Goal: Information Seeking & Learning: Learn about a topic

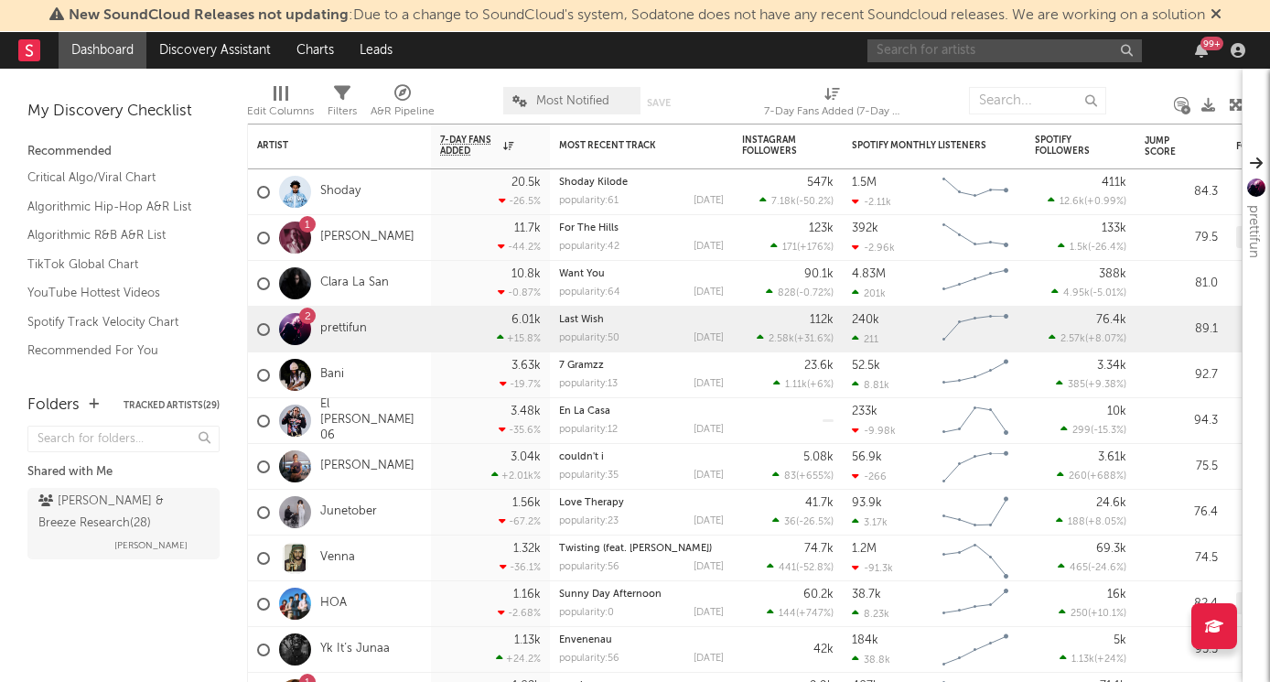
click at [957, 50] on input "text" at bounding box center [1004, 50] width 274 height 23
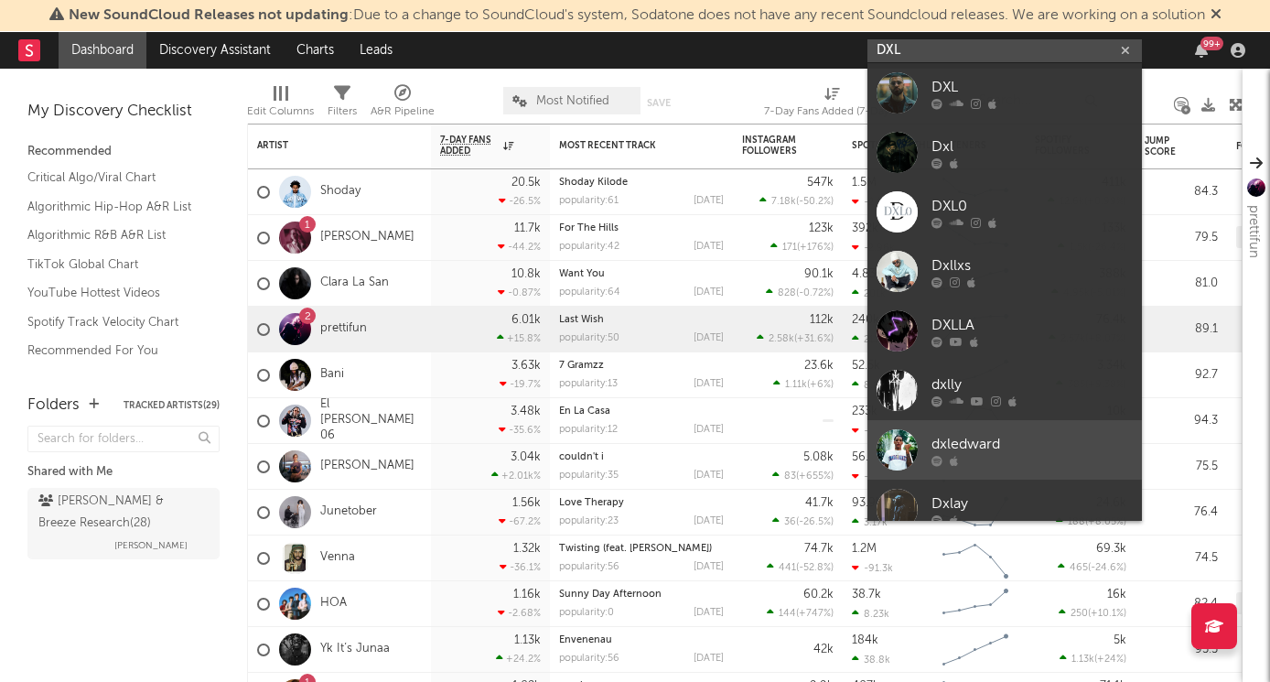
type input "DXL"
click at [981, 460] on div at bounding box center [1031, 460] width 201 height 11
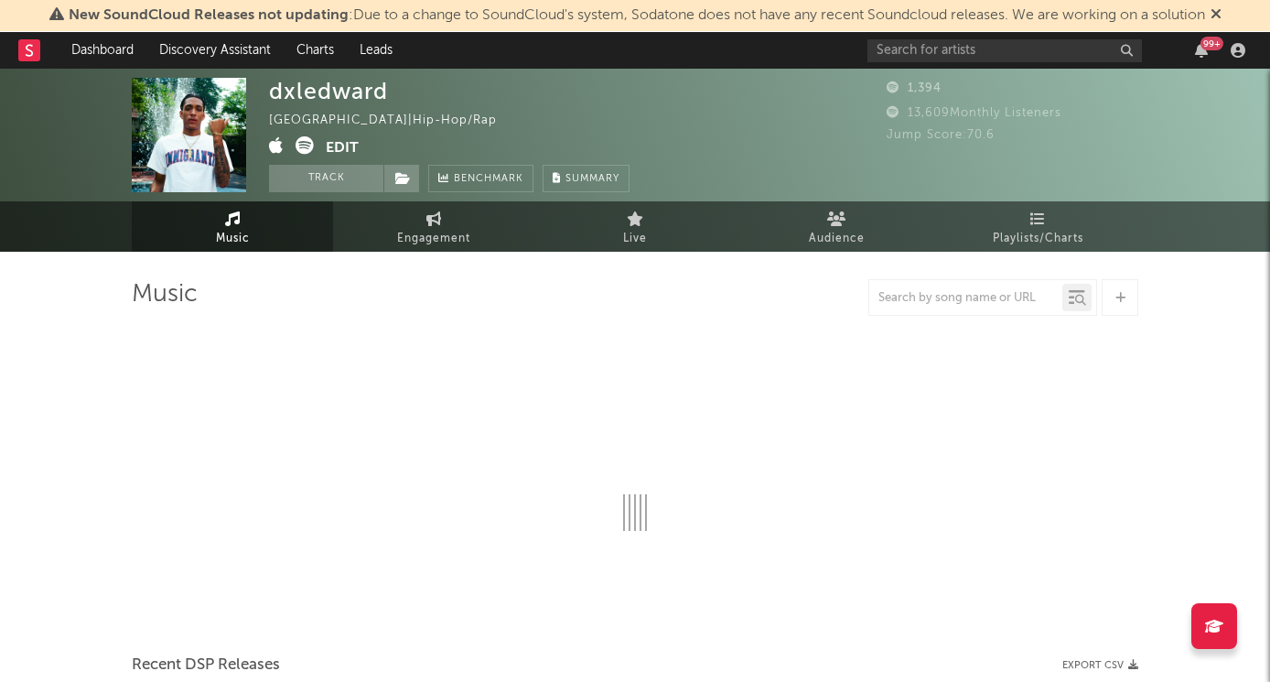
select select "6m"
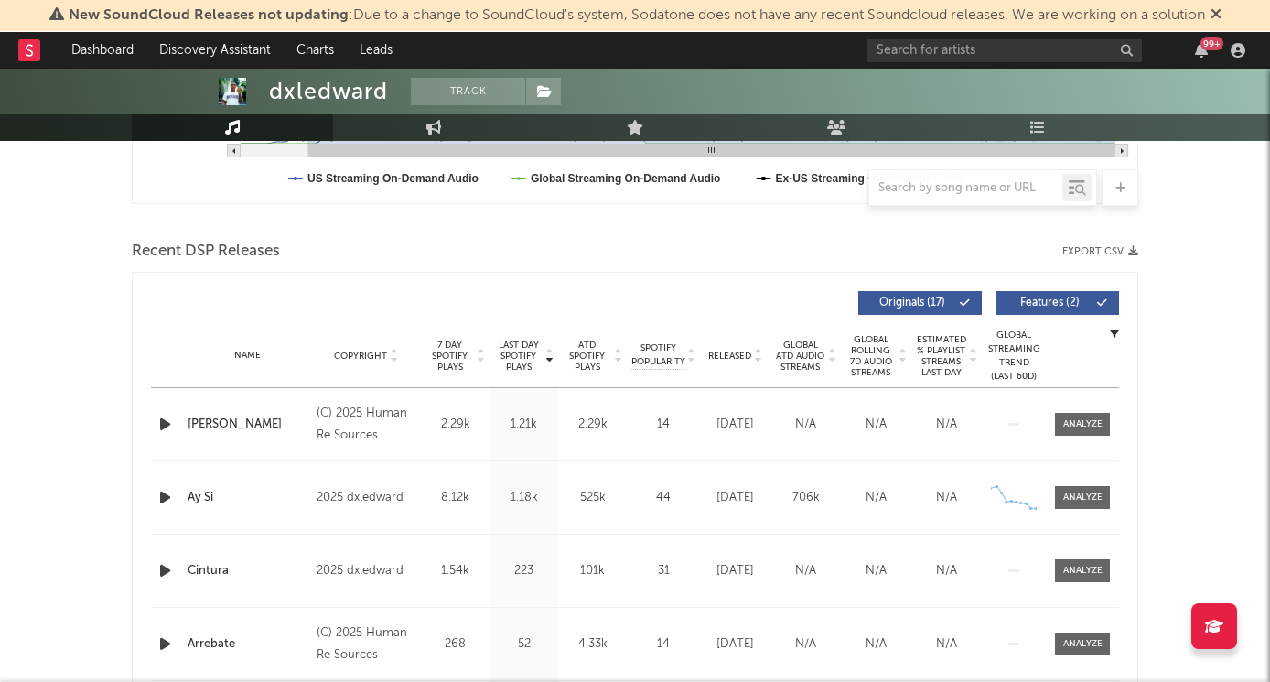
scroll to position [663, 0]
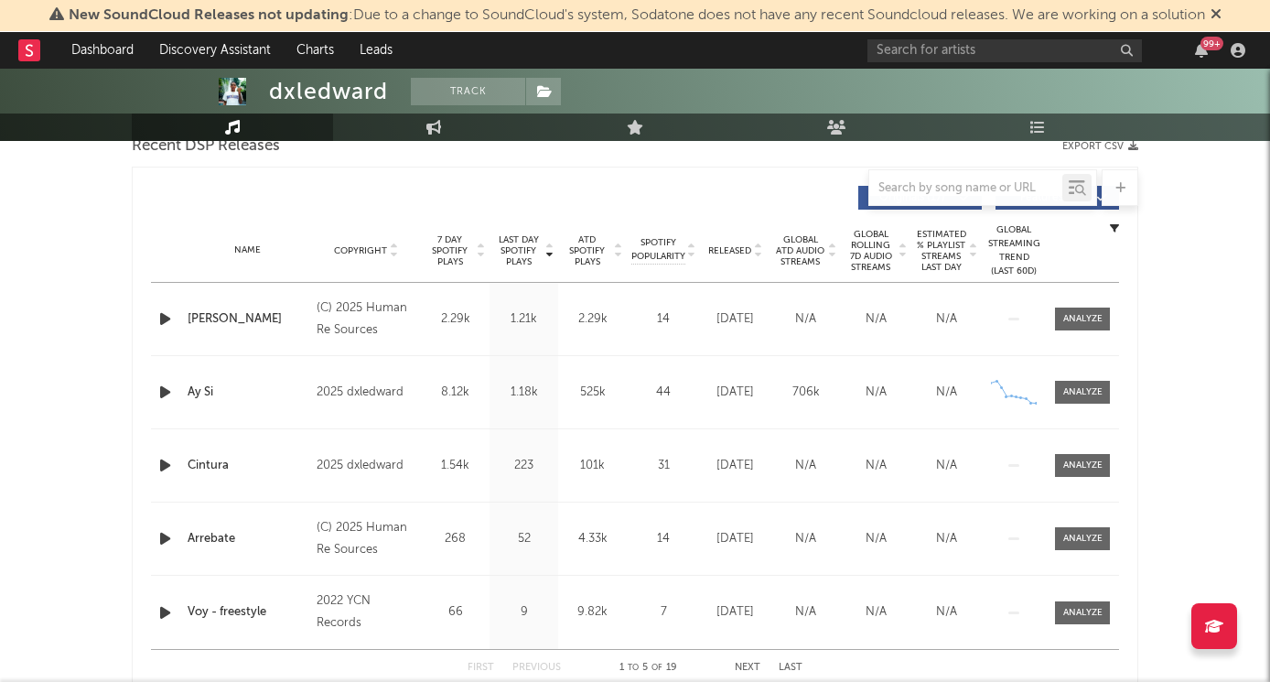
click at [165, 318] on icon "button" at bounding box center [165, 318] width 19 height 23
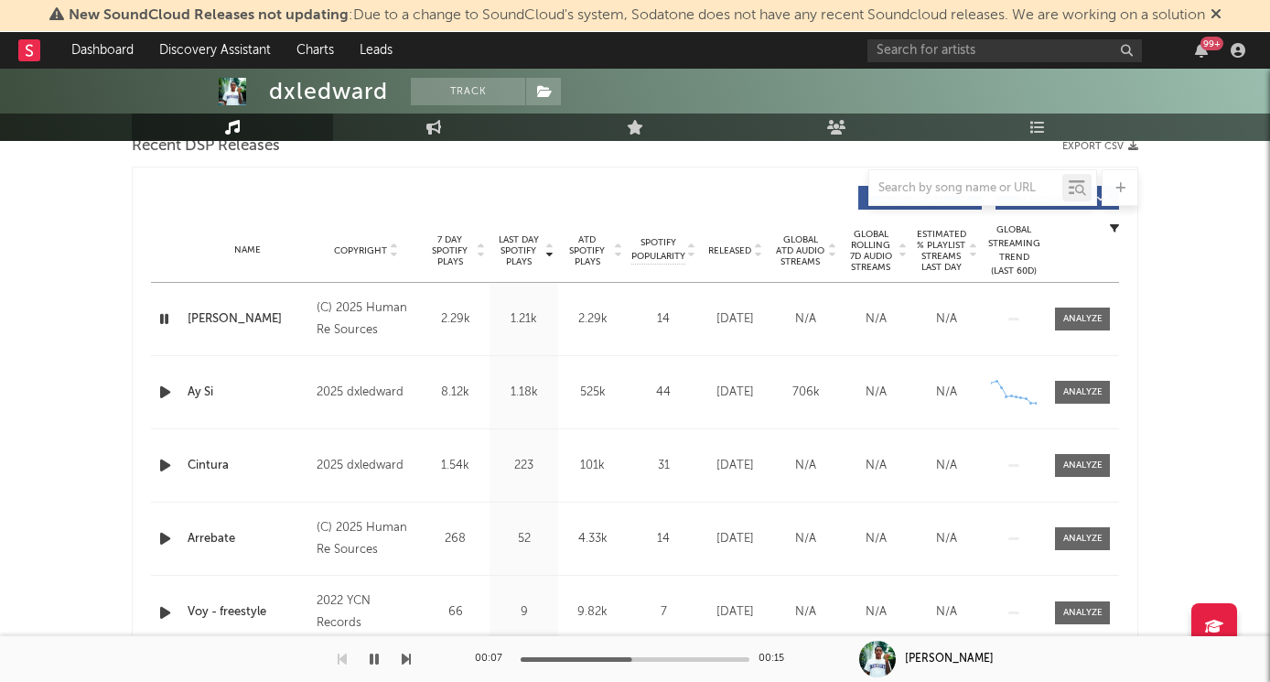
click at [163, 317] on icon "button" at bounding box center [164, 318] width 17 height 23
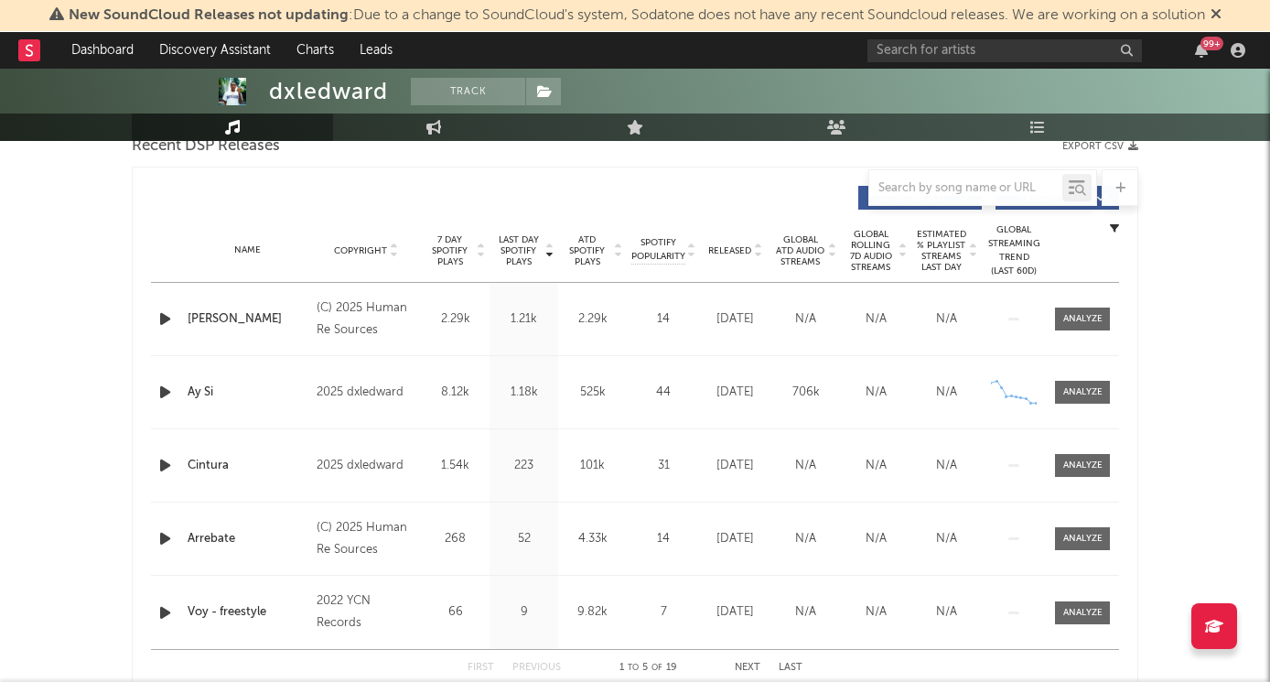
click at [161, 394] on icon "button" at bounding box center [165, 392] width 19 height 23
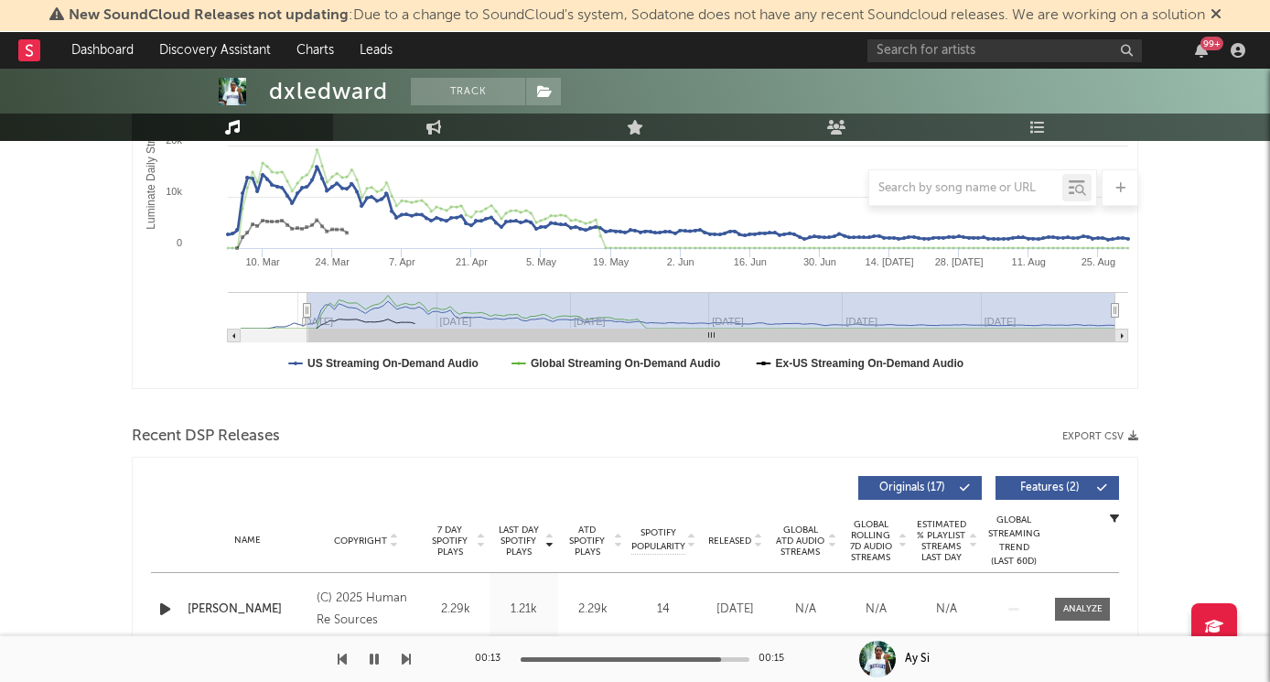
scroll to position [369, 0]
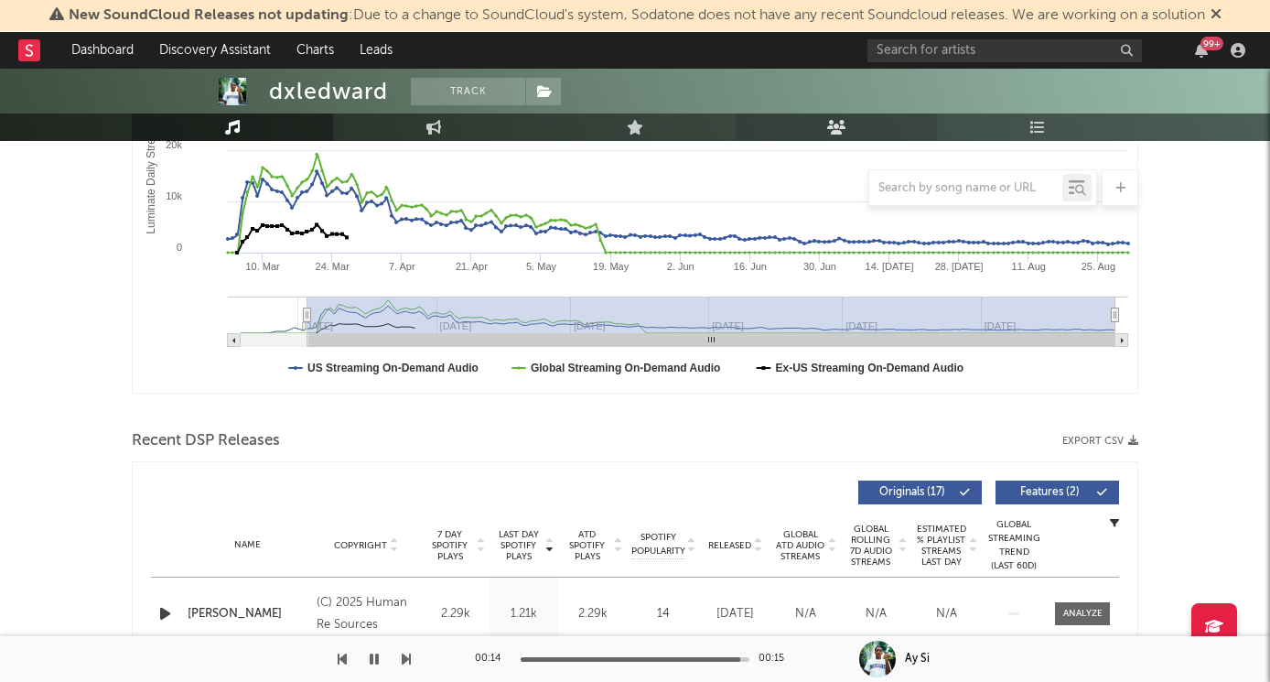
click at [819, 124] on link "Audience" at bounding box center [836, 126] width 201 height 27
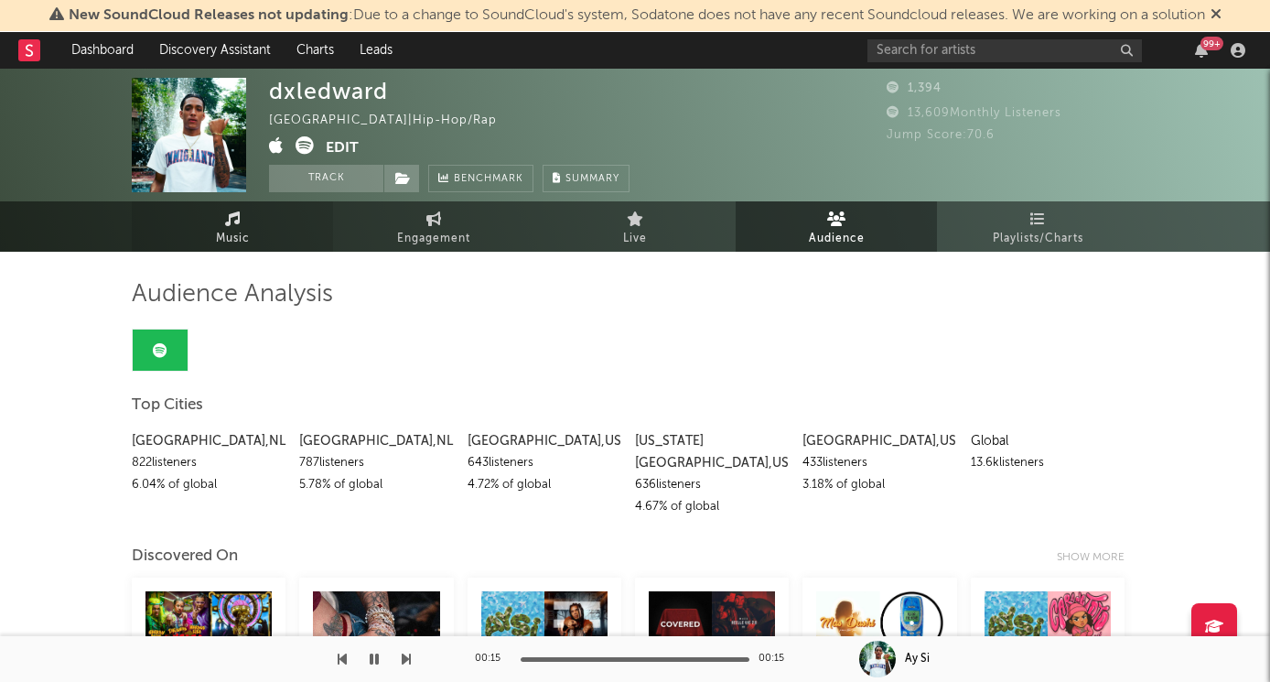
click at [242, 243] on span "Music" at bounding box center [233, 239] width 34 height 22
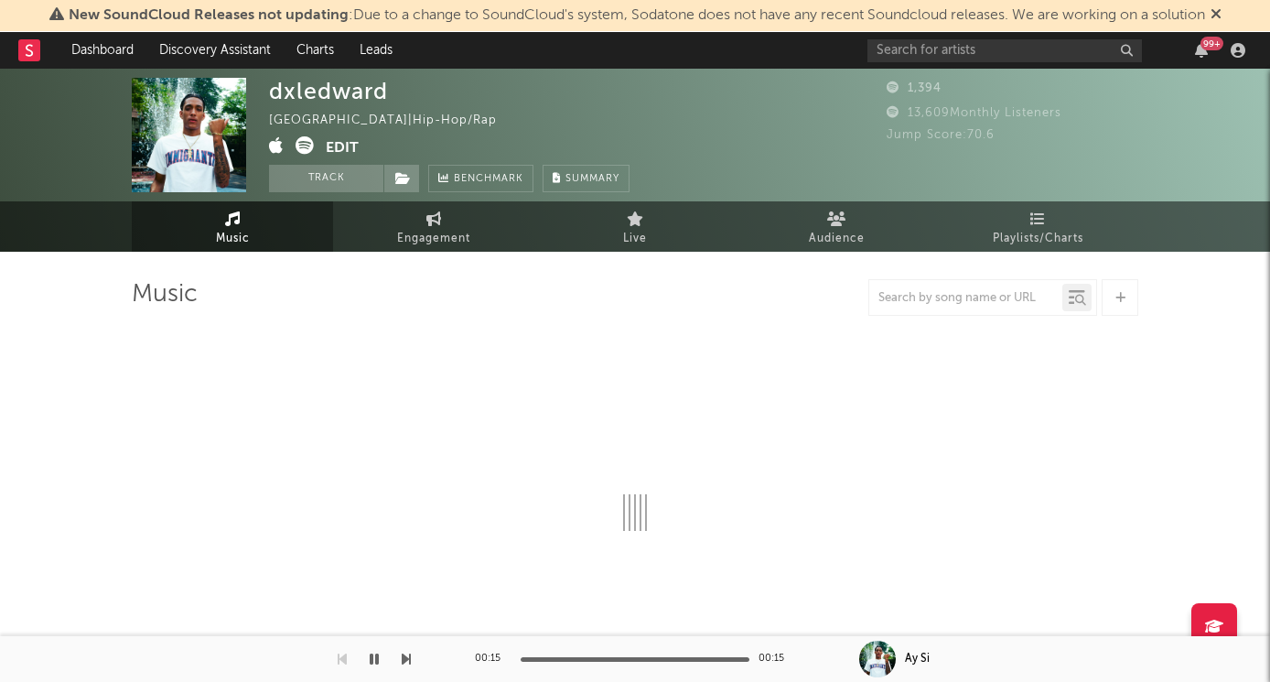
select select "6m"
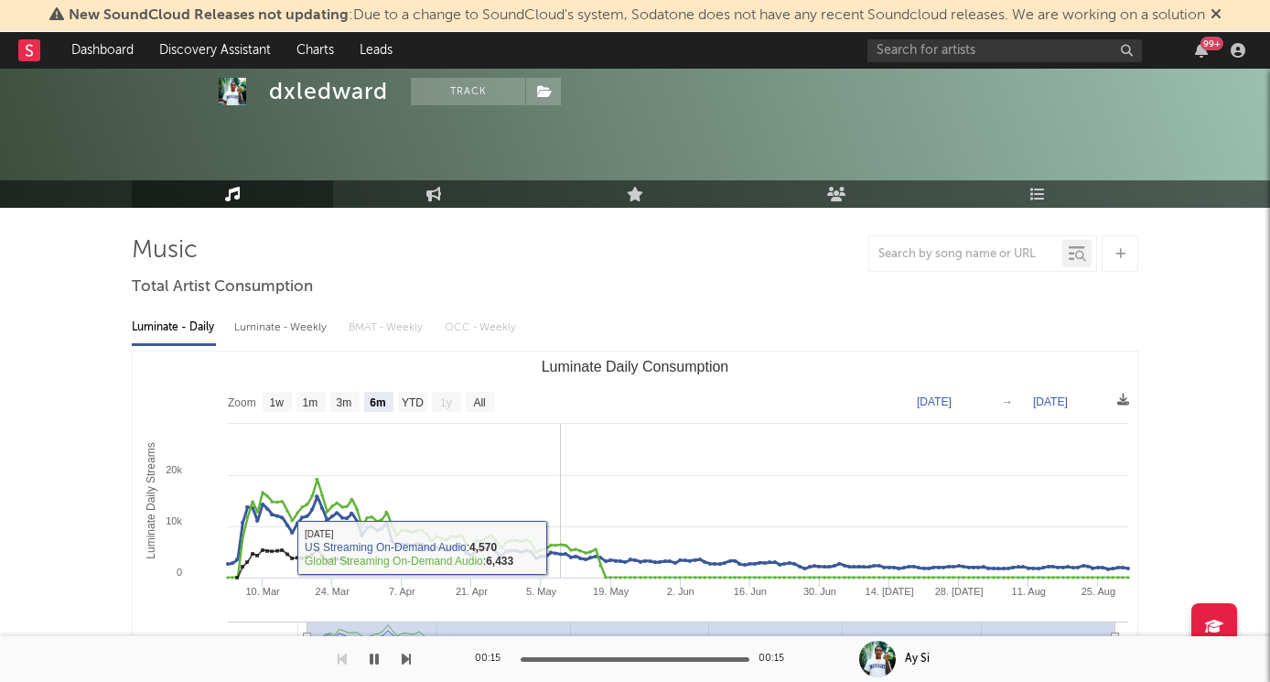
scroll to position [71, 0]
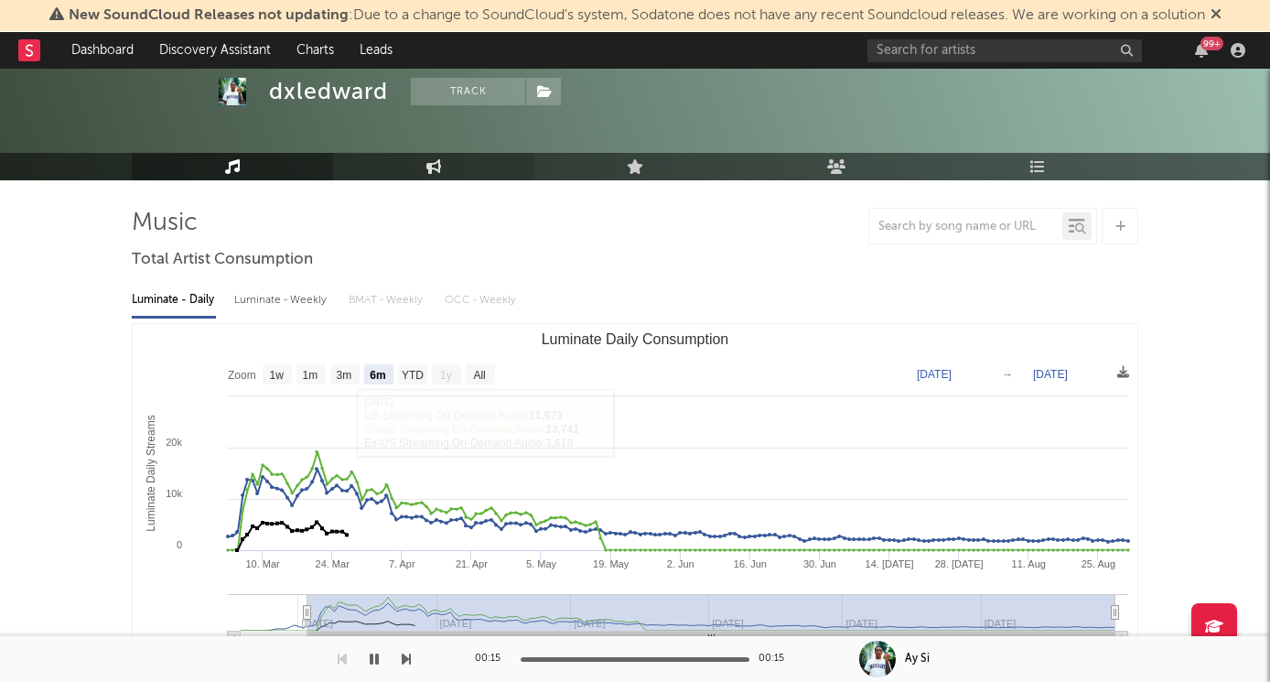
click at [422, 166] on link "Engagement" at bounding box center [433, 166] width 201 height 27
select select "1w"
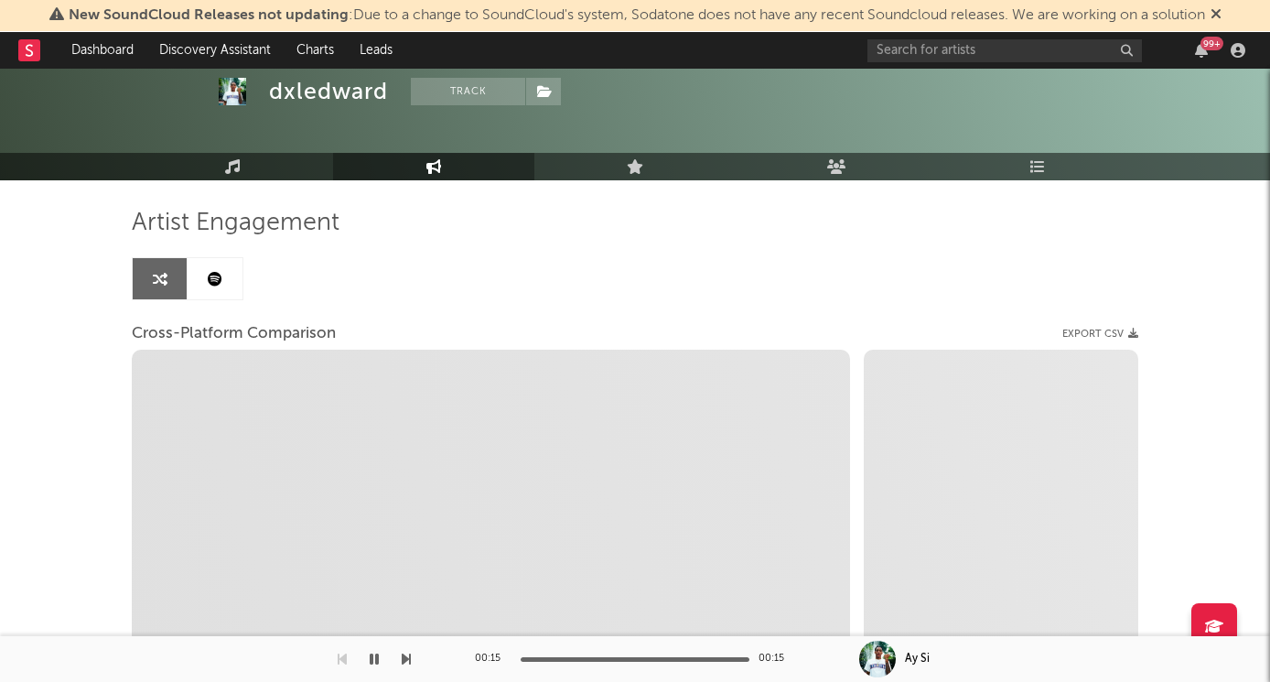
select select "1m"
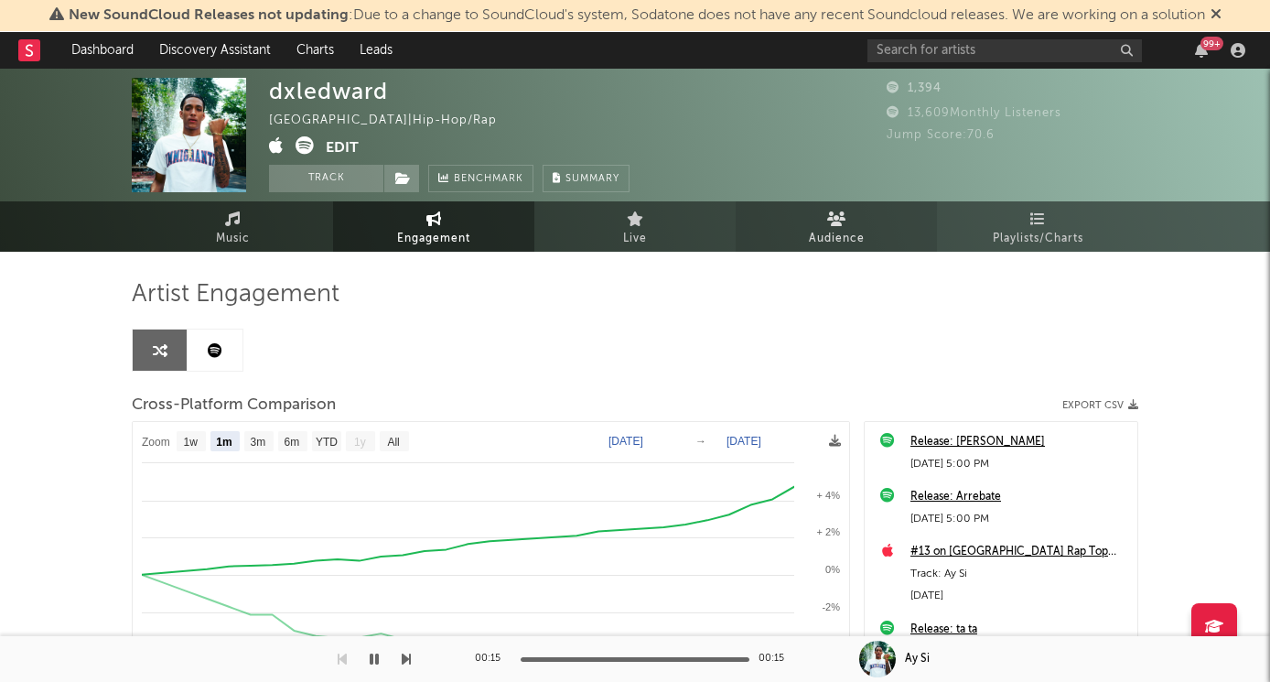
click at [829, 238] on span "Audience" at bounding box center [837, 239] width 56 height 22
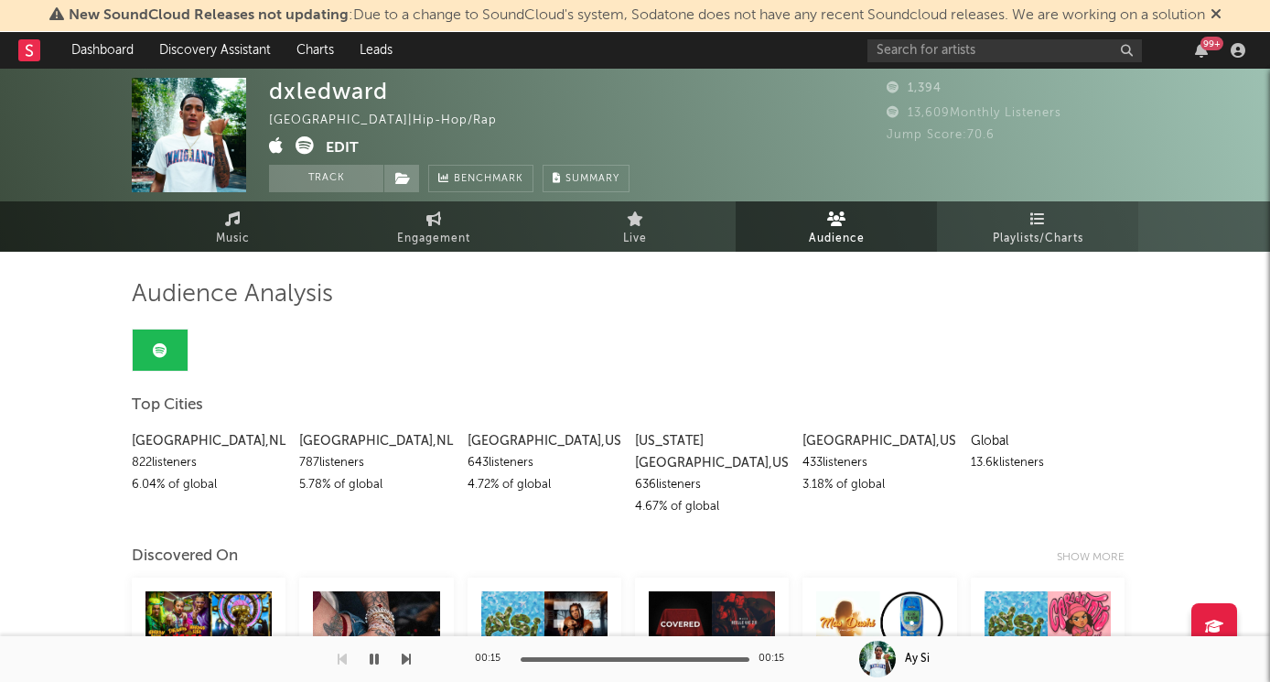
click at [1015, 239] on span "Playlists/Charts" at bounding box center [1038, 239] width 91 height 22
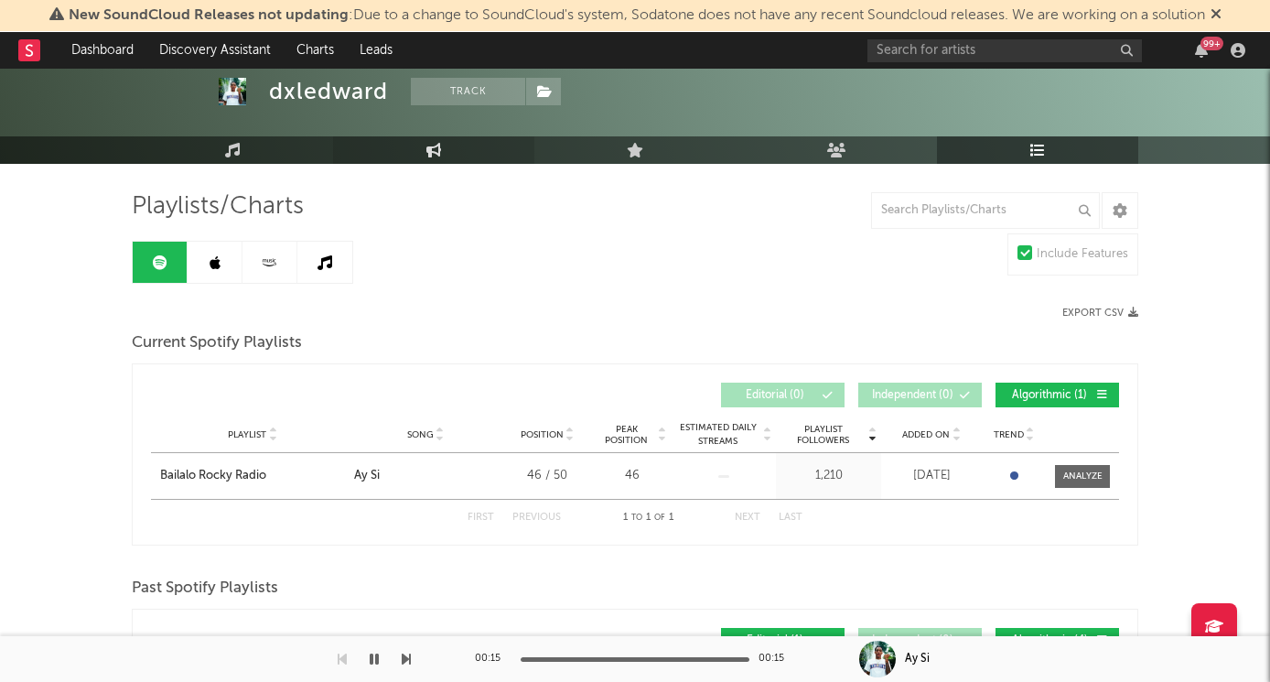
scroll to position [66, 0]
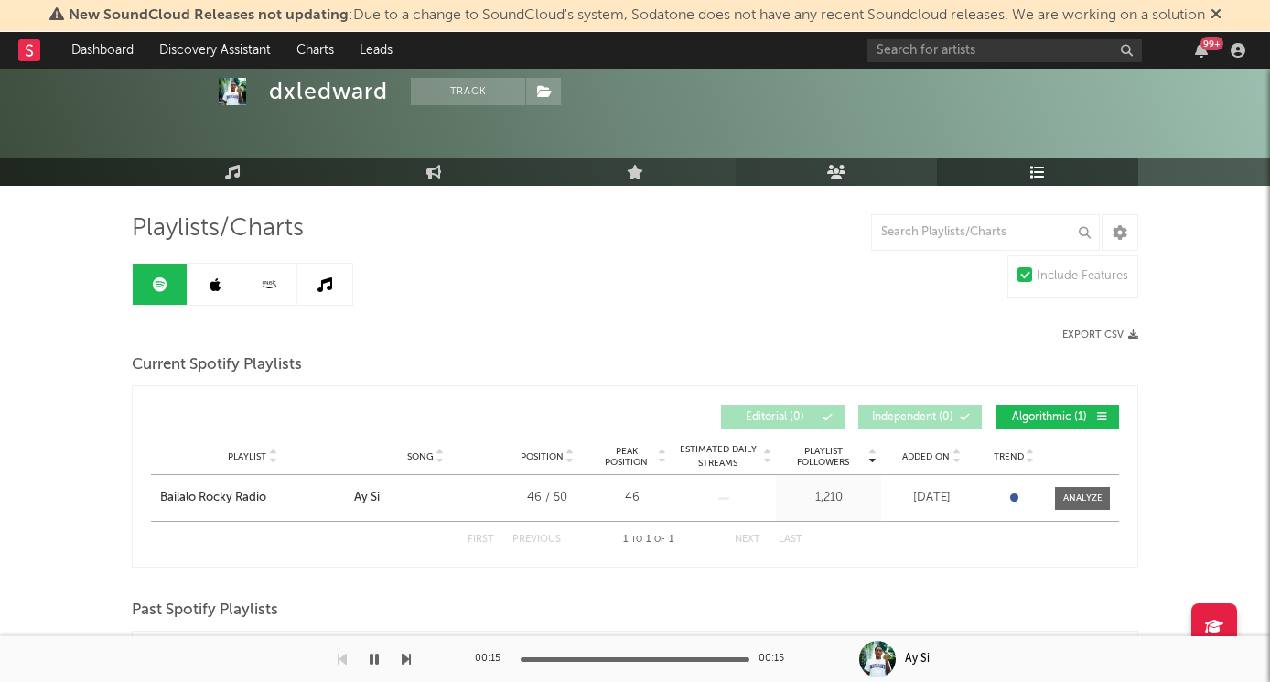
click at [825, 180] on link "Audience" at bounding box center [836, 171] width 201 height 27
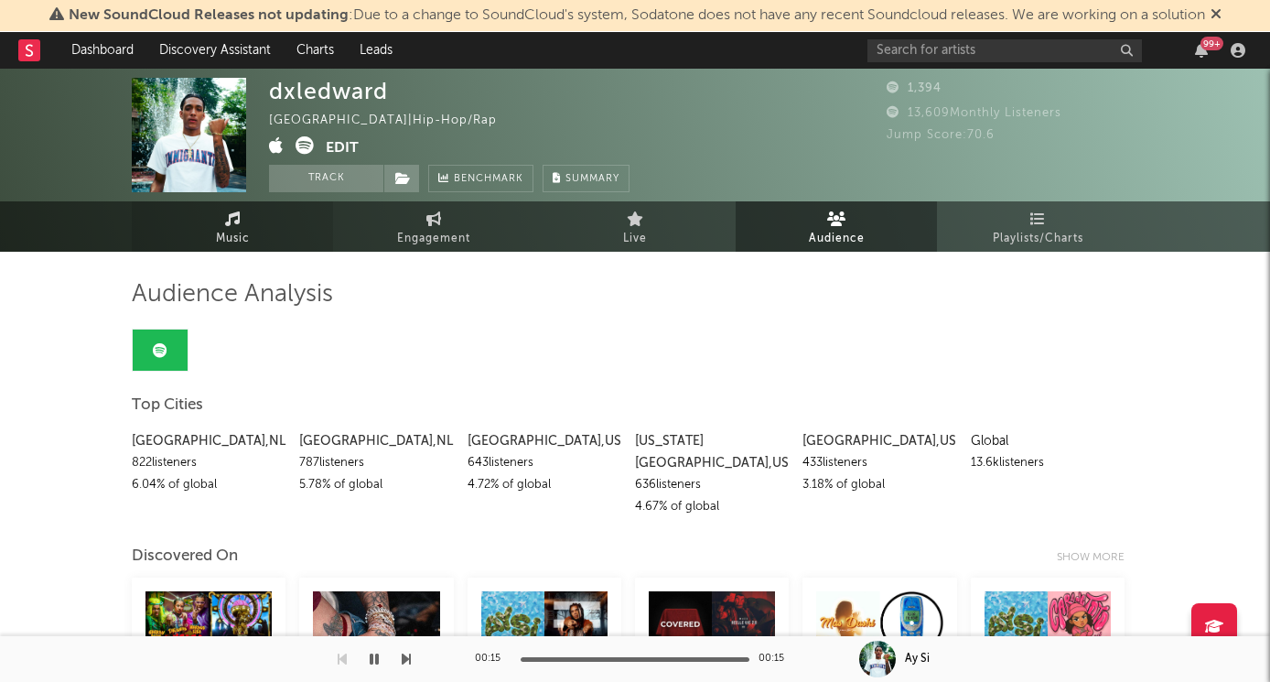
click at [244, 242] on span "Music" at bounding box center [233, 239] width 34 height 22
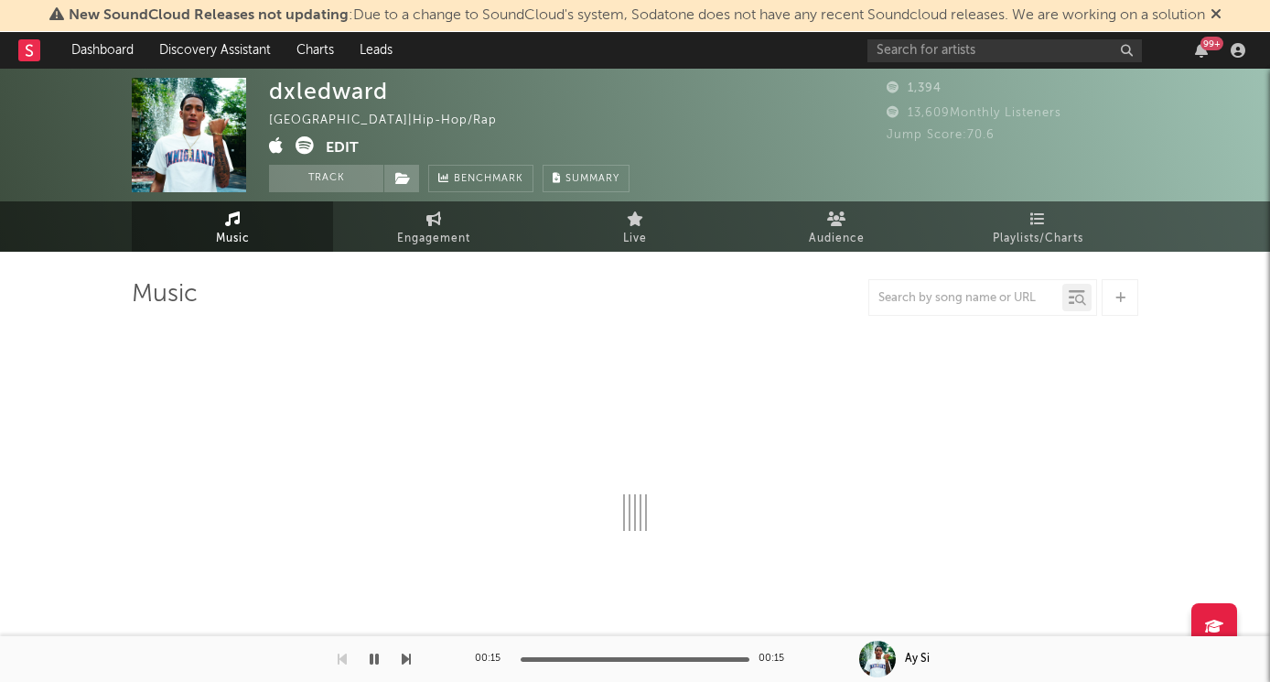
select select "6m"
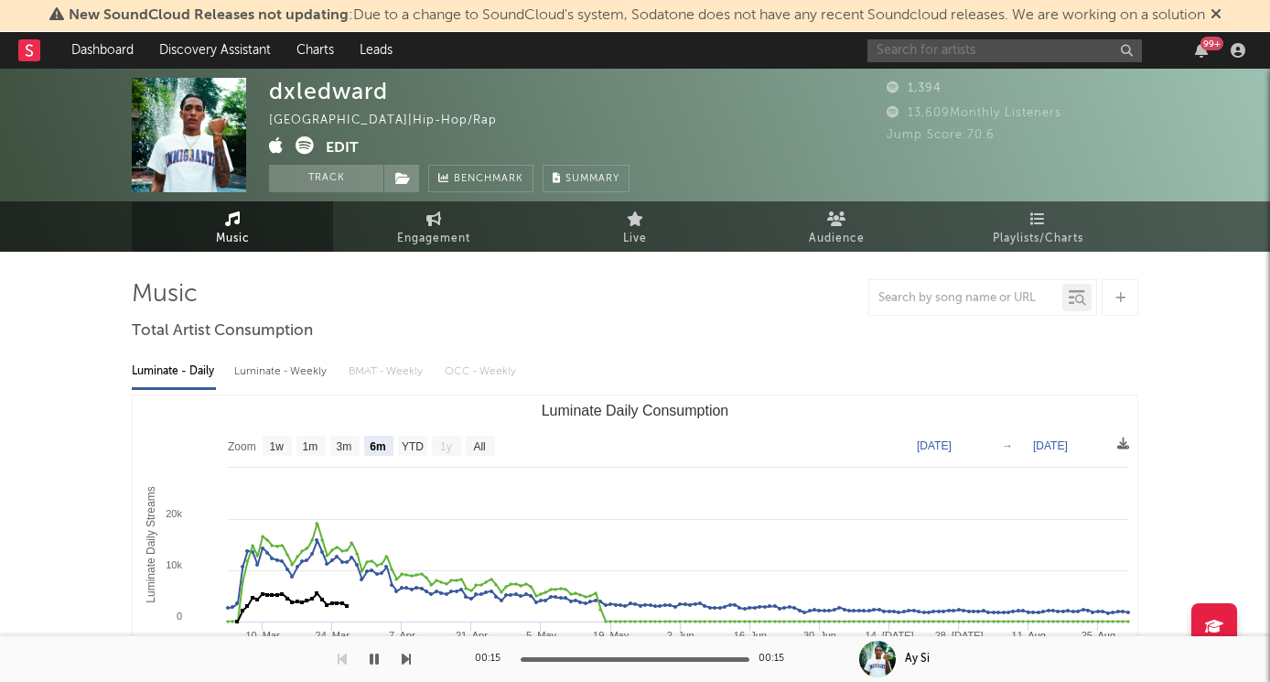
click at [903, 45] on input "text" at bounding box center [1004, 50] width 274 height 23
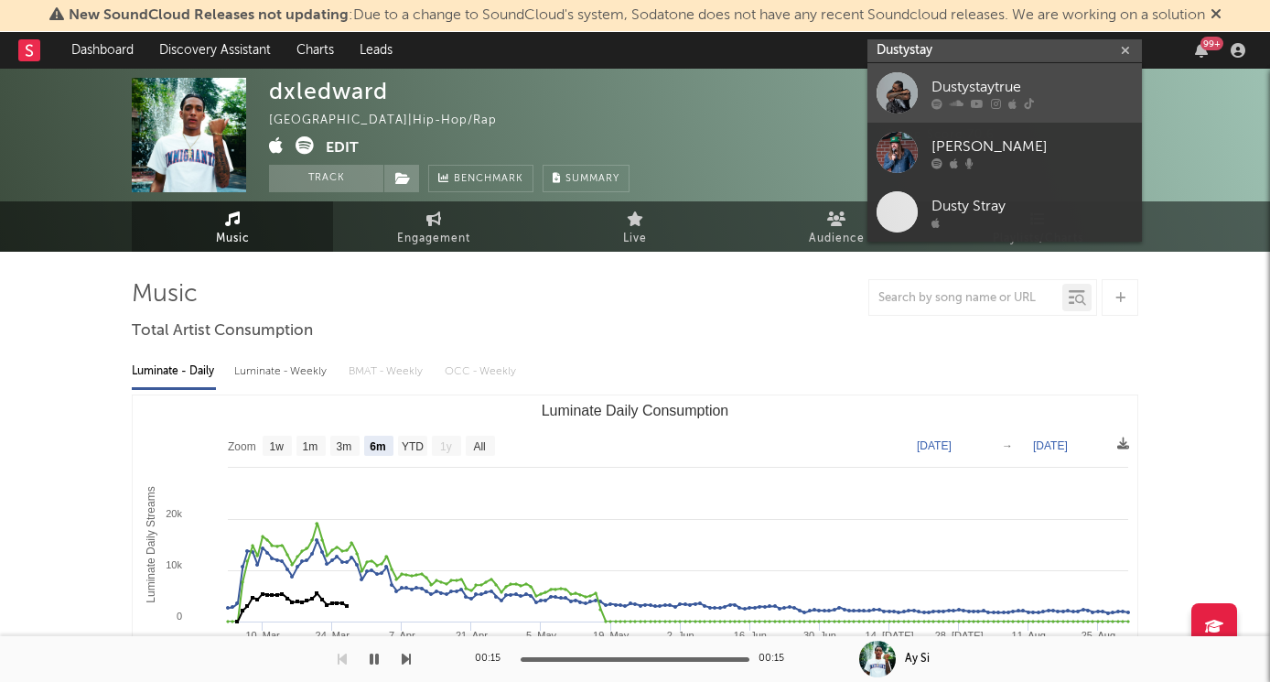
type input "Dustystay"
click at [1037, 102] on div at bounding box center [1031, 103] width 201 height 11
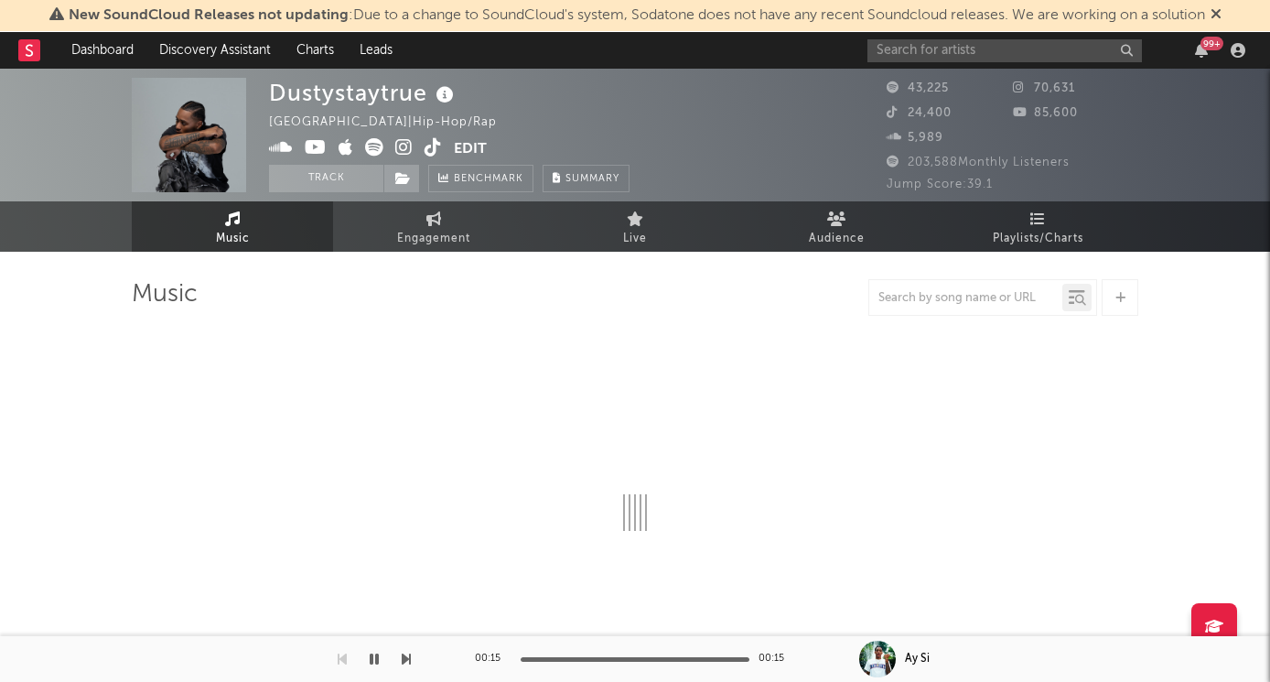
select select "6m"
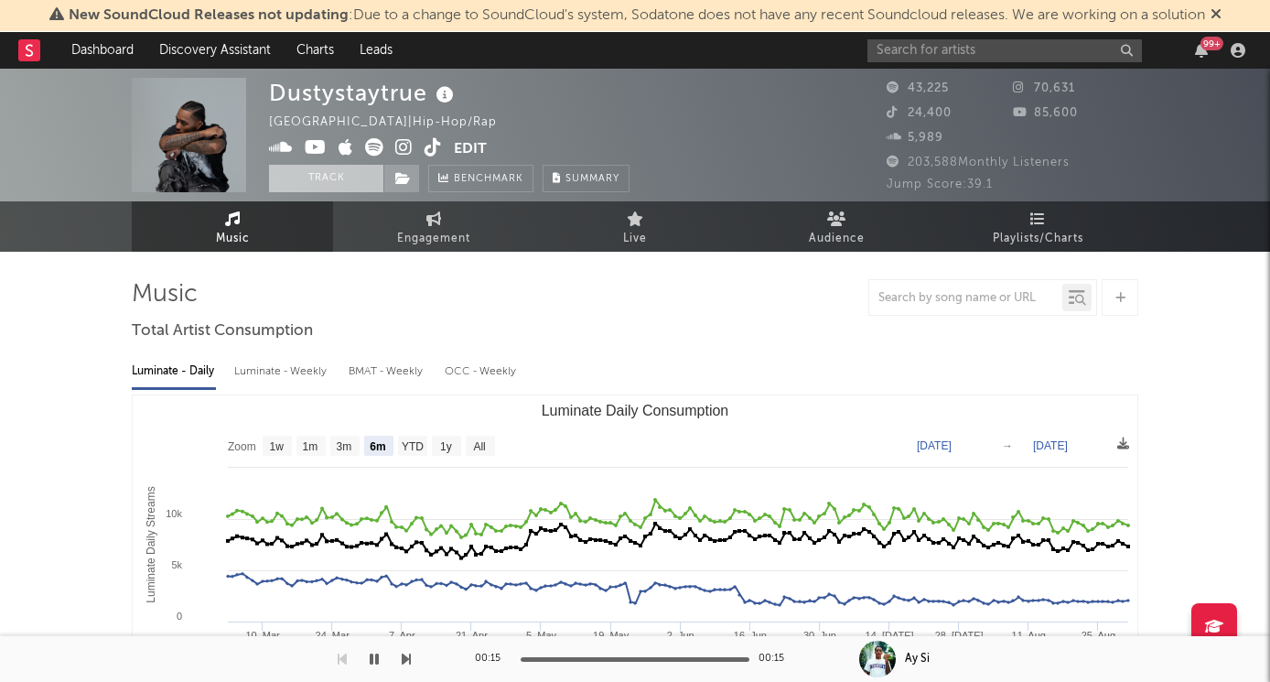
click at [326, 165] on button "Track" at bounding box center [326, 178] width 114 height 27
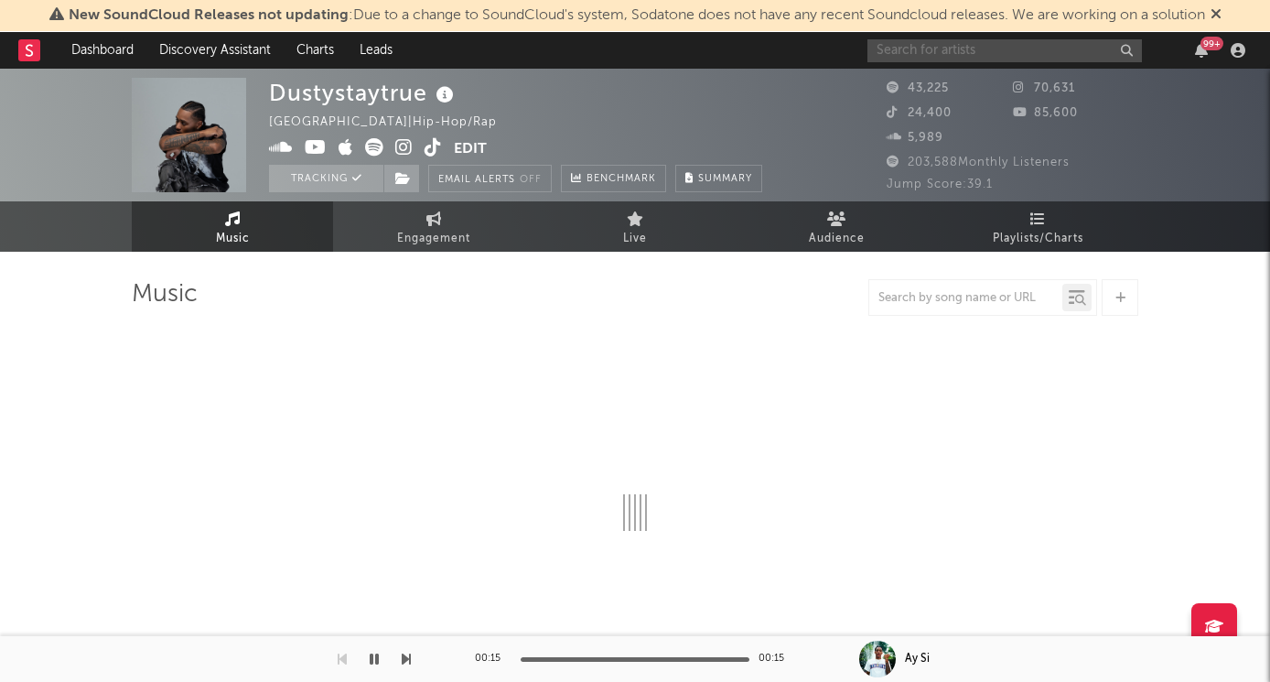
click at [959, 57] on input "text" at bounding box center [1004, 50] width 274 height 23
select select "6m"
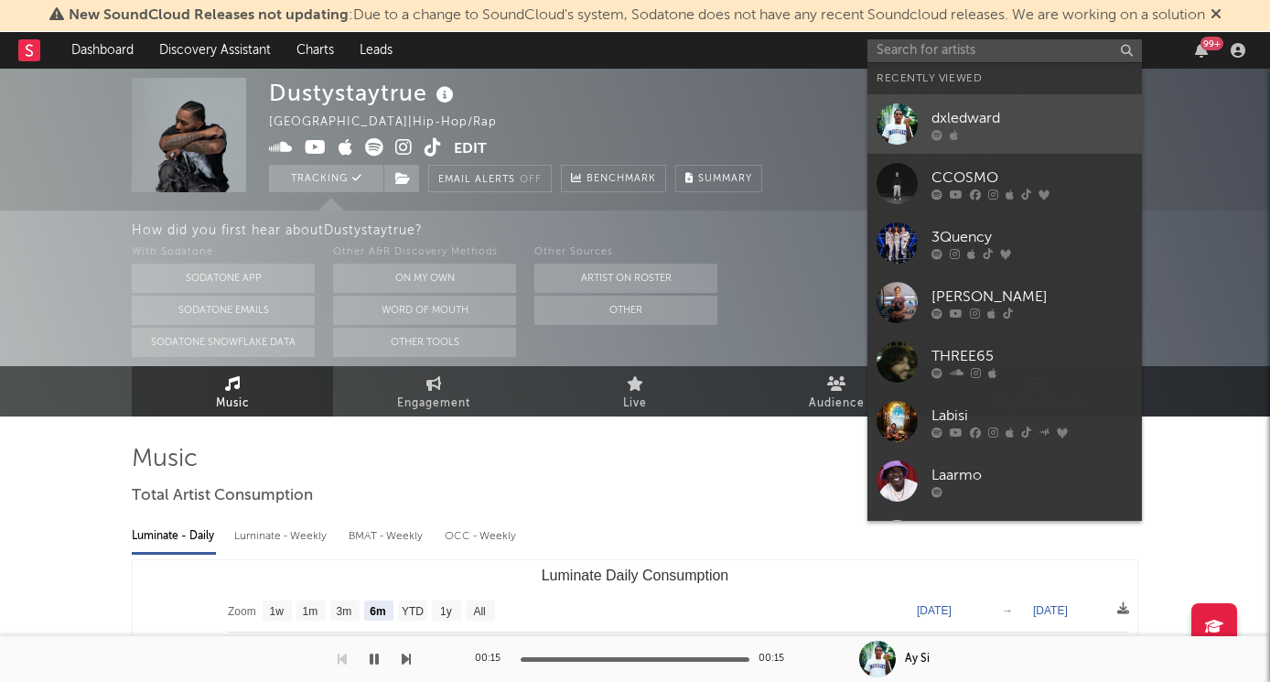
click at [952, 134] on icon at bounding box center [954, 134] width 8 height 11
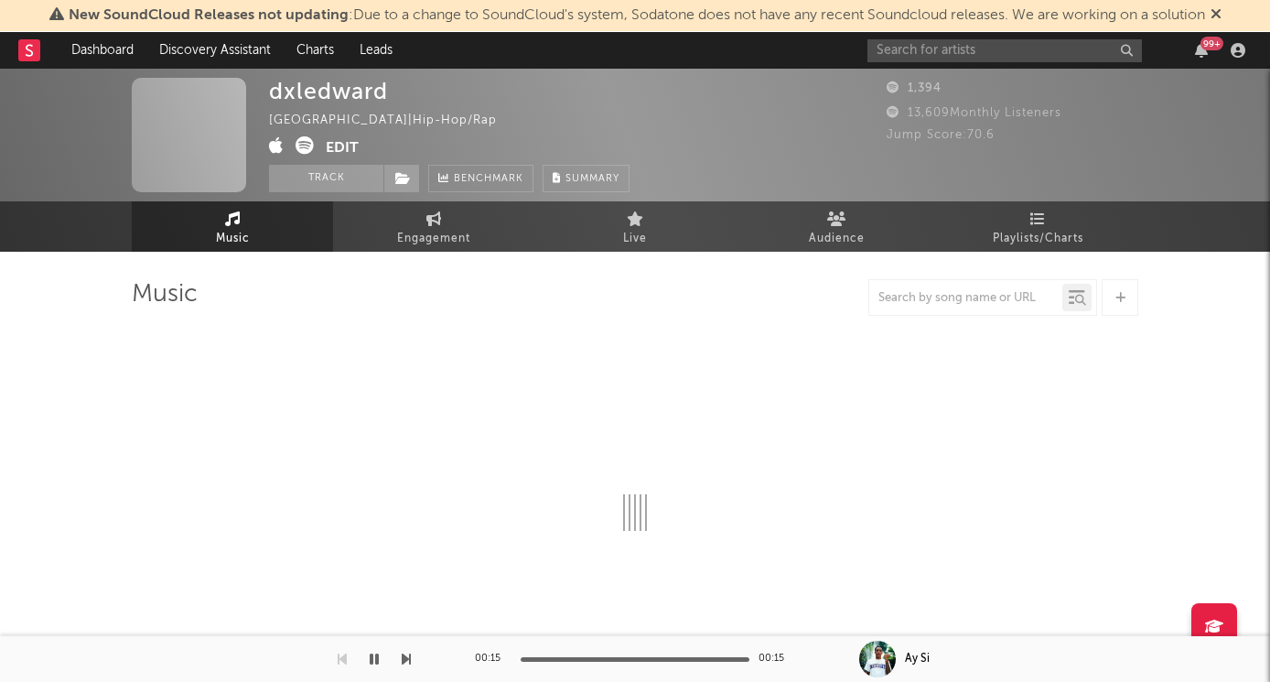
select select "6m"
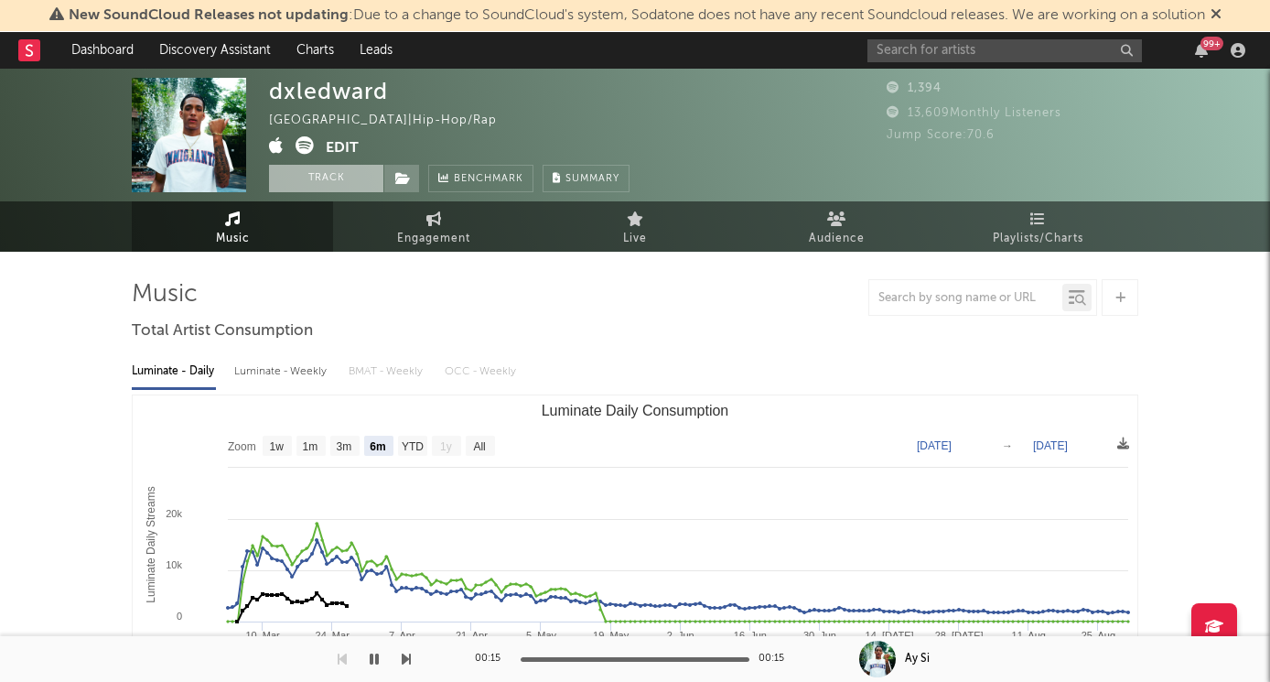
click at [334, 186] on button "Track" at bounding box center [326, 178] width 114 height 27
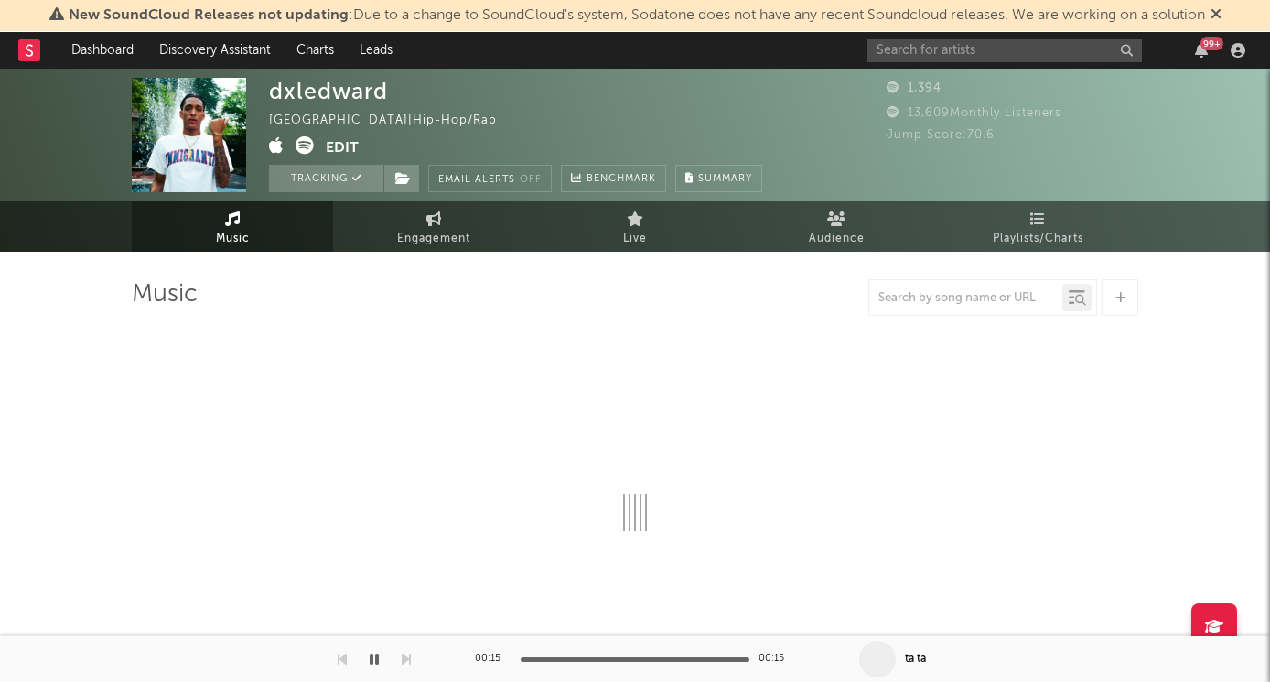
select select "6m"
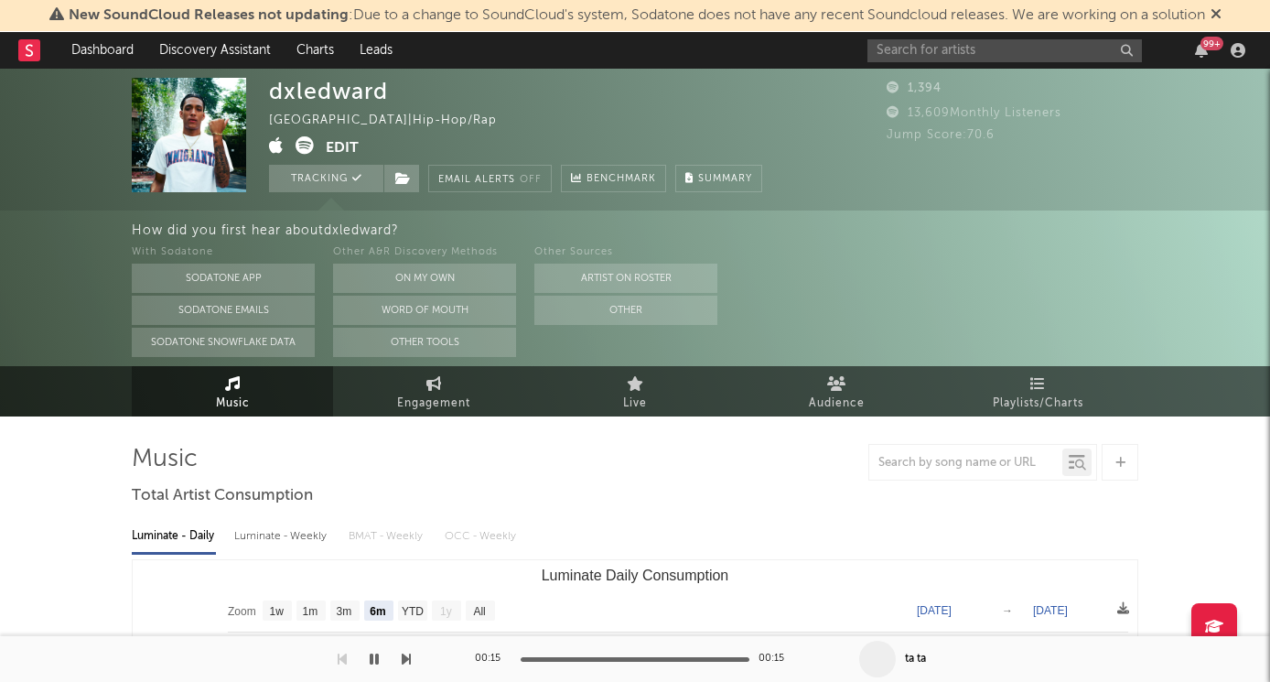
click at [928, 64] on div "99 +" at bounding box center [1059, 50] width 384 height 37
click at [926, 51] on input "text" at bounding box center [1004, 50] width 274 height 23
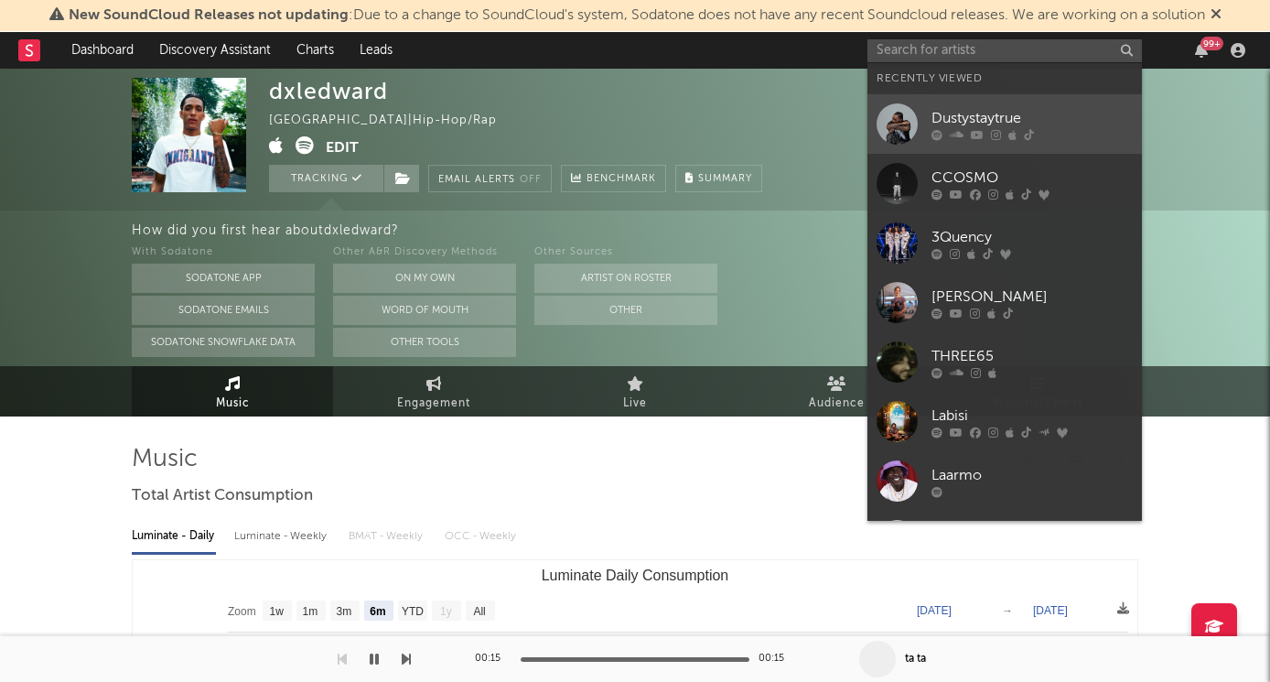
click at [938, 124] on div "Dustystaytrue" at bounding box center [1031, 118] width 201 height 22
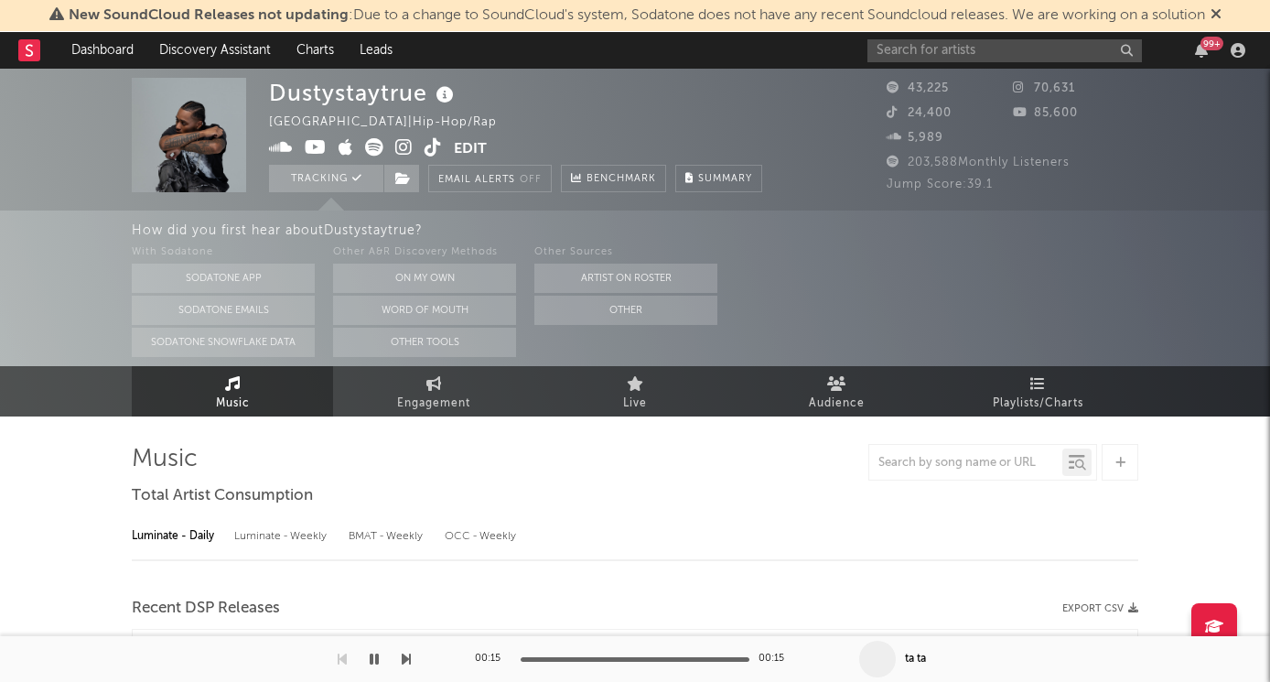
select select "6m"
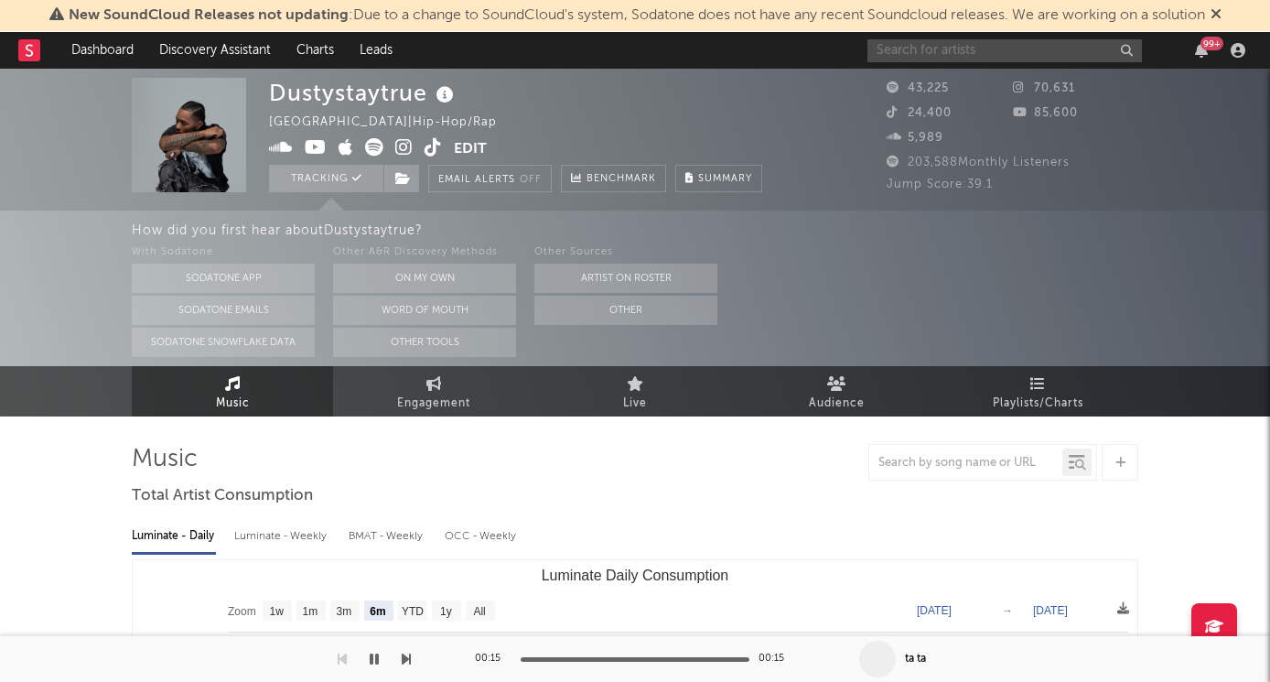
click at [982, 45] on input "text" at bounding box center [1004, 50] width 274 height 23
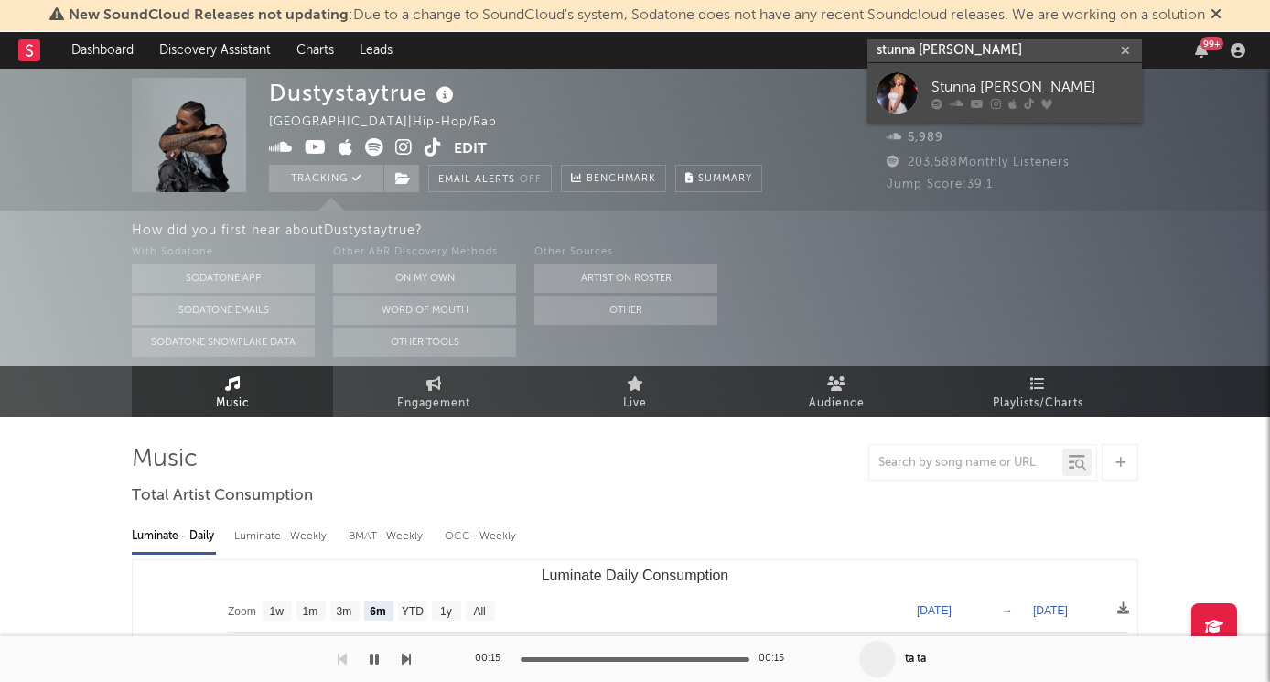
type input "stunna [PERSON_NAME]"
click at [920, 90] on link "Stunna [PERSON_NAME]" at bounding box center [1004, 92] width 274 height 59
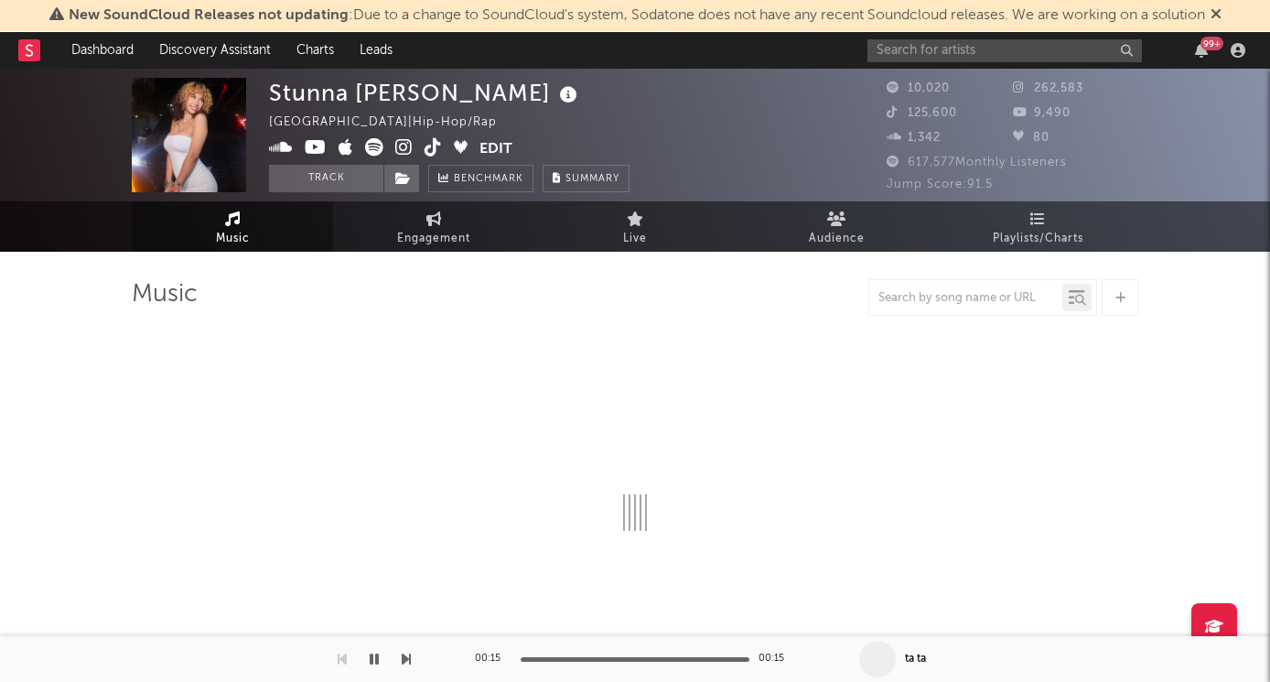
select select "6m"
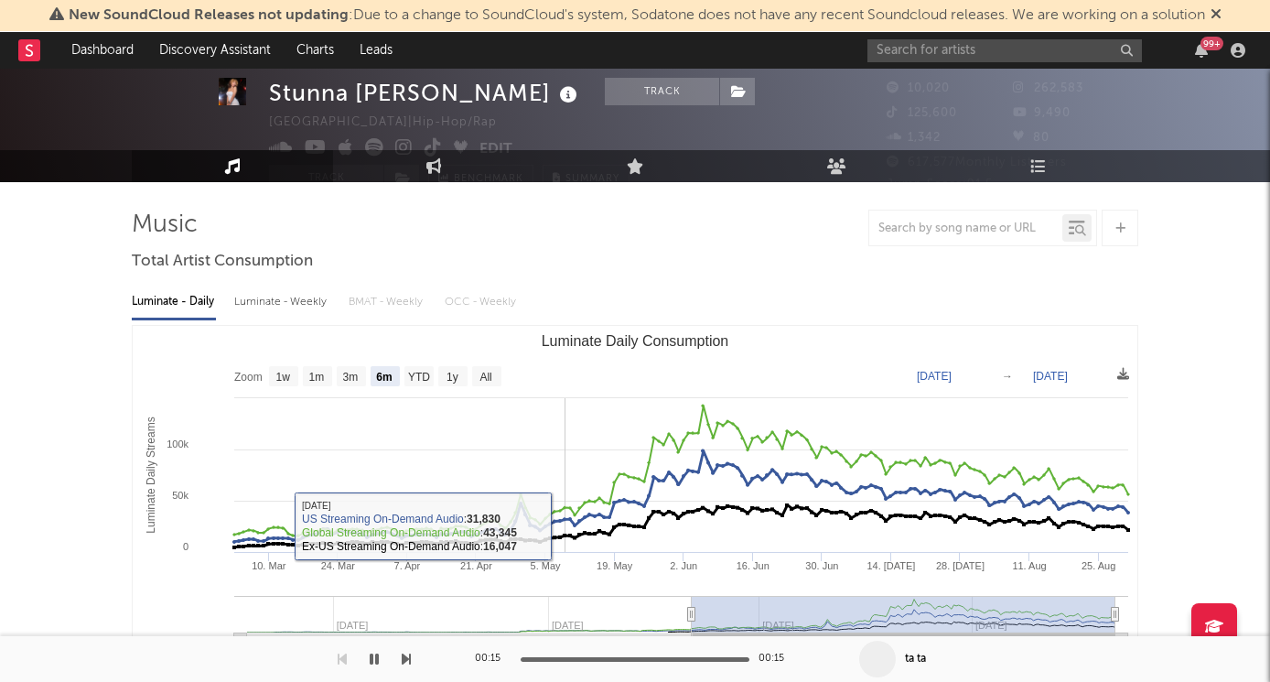
scroll to position [75, 0]
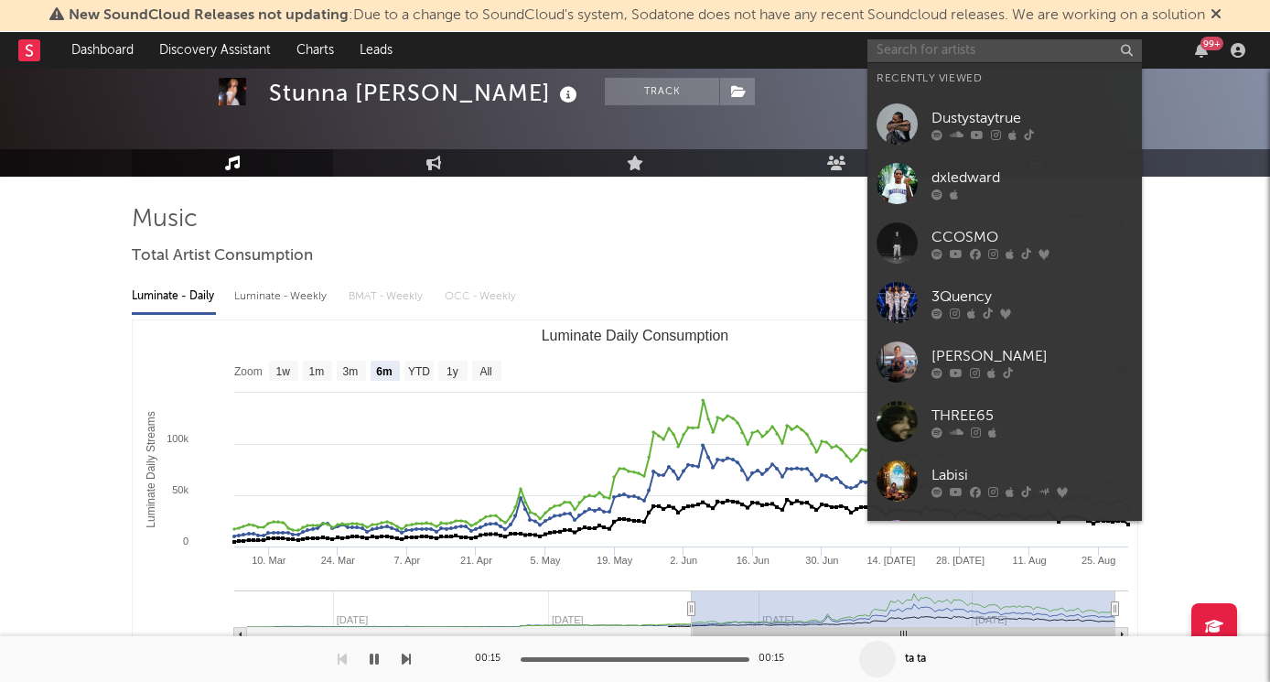
click at [922, 55] on input "text" at bounding box center [1004, 50] width 274 height 23
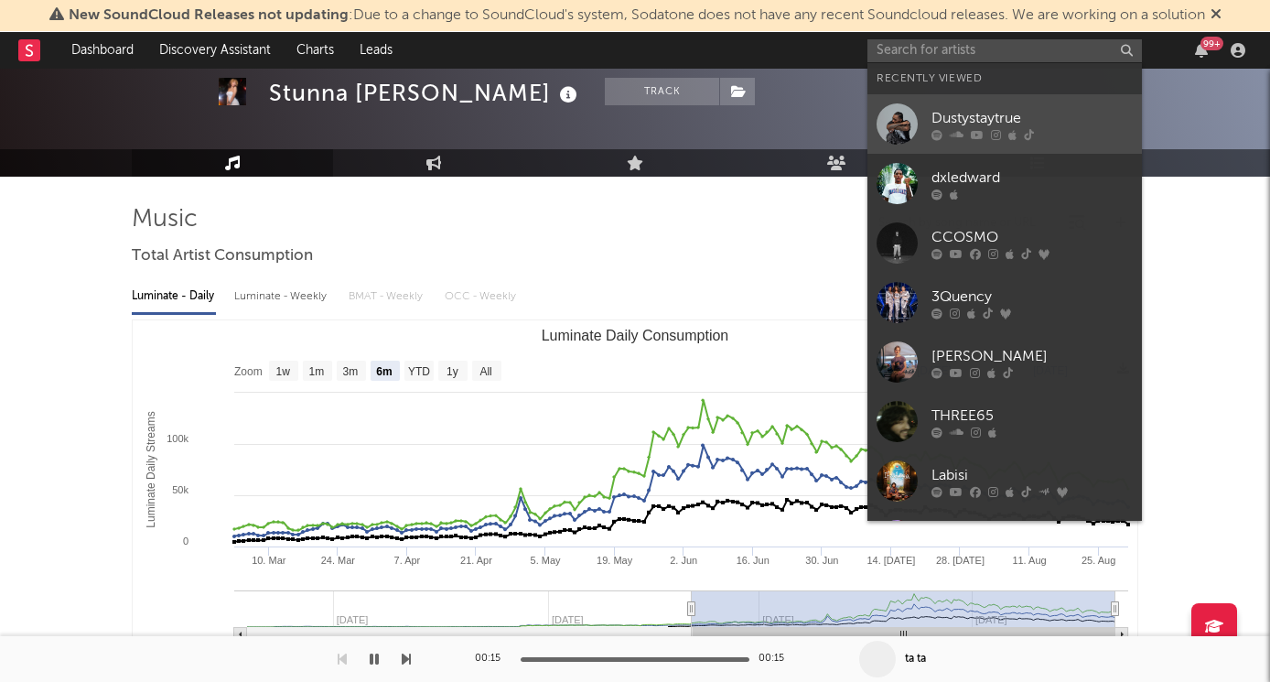
click at [945, 123] on div "Dustystaytrue" at bounding box center [1031, 118] width 201 height 22
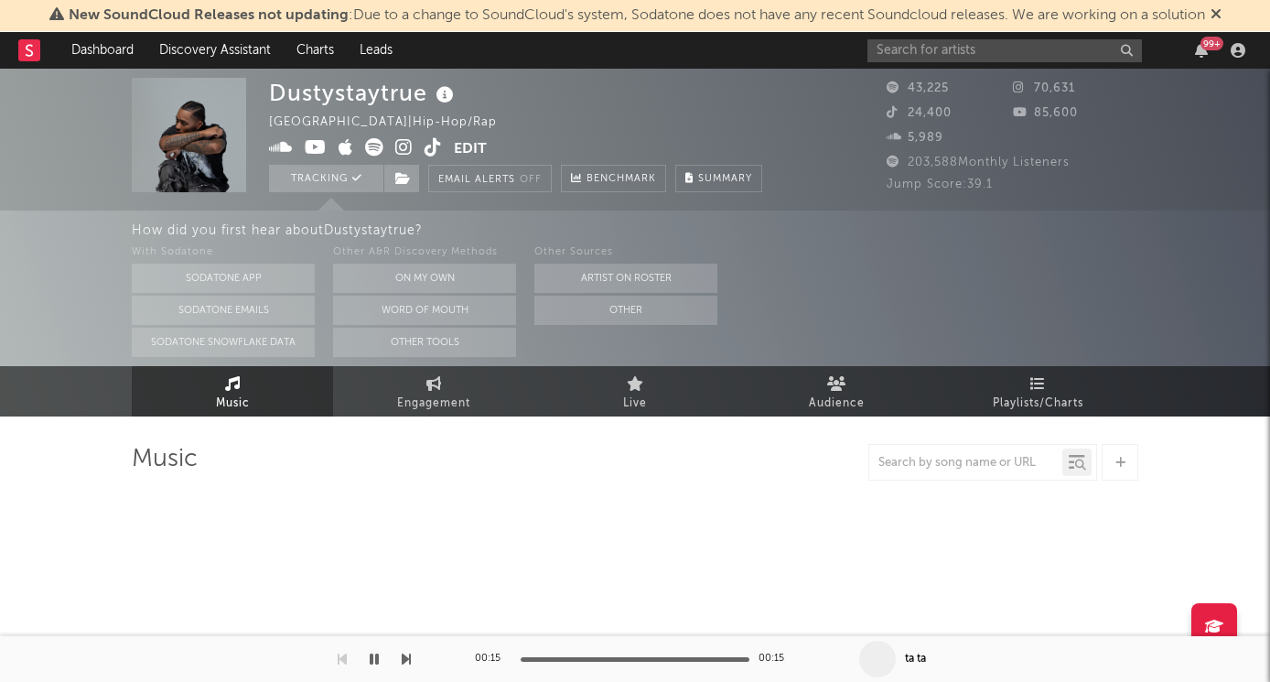
select select "6m"
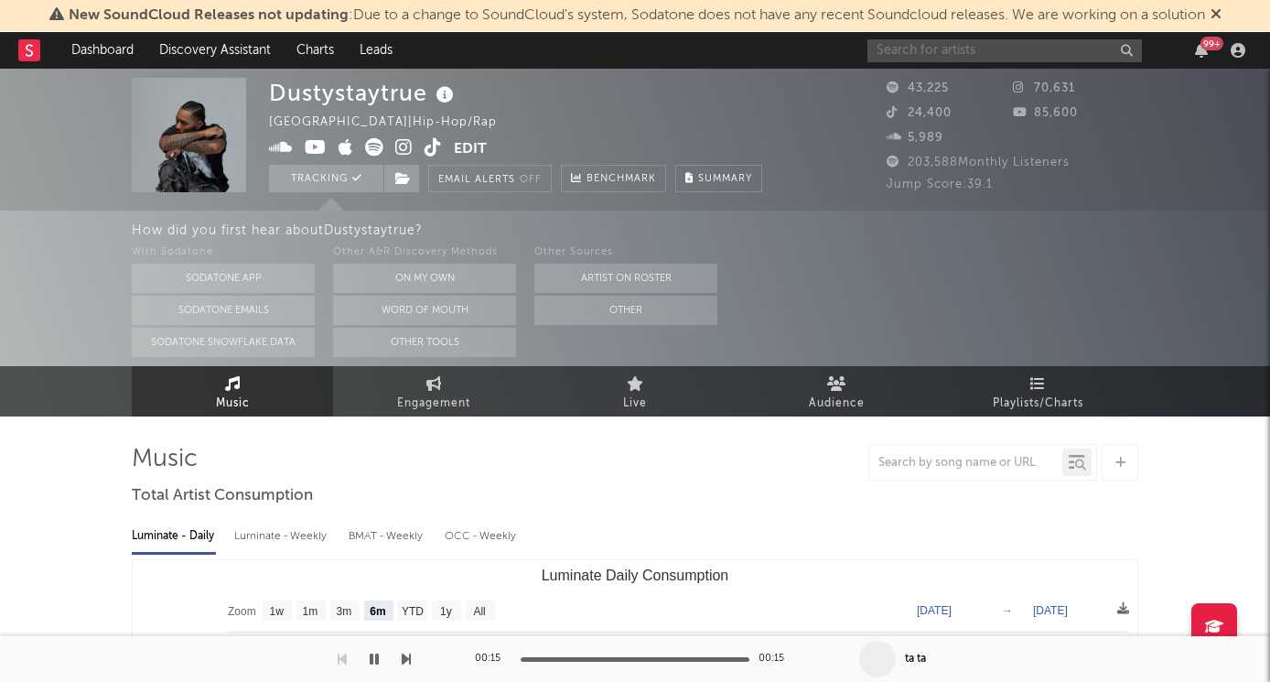
click at [970, 41] on input "text" at bounding box center [1004, 50] width 274 height 23
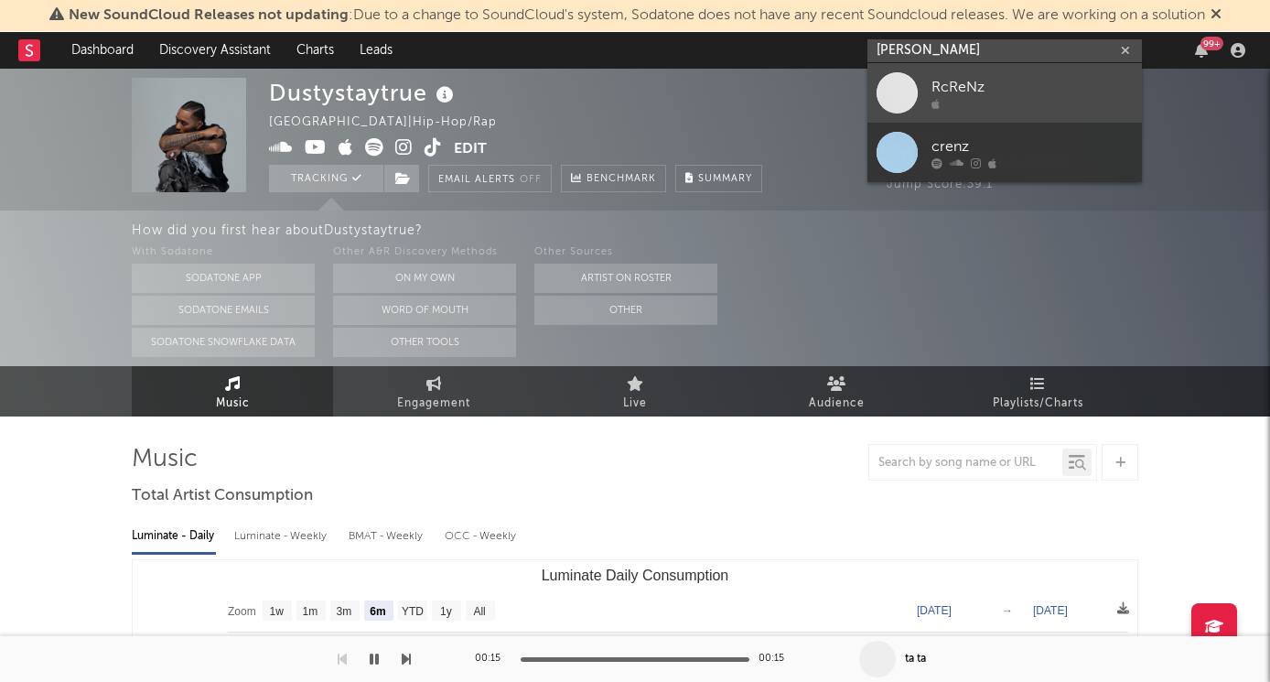
type input "[PERSON_NAME]"
click at [1004, 100] on div at bounding box center [1031, 103] width 201 height 11
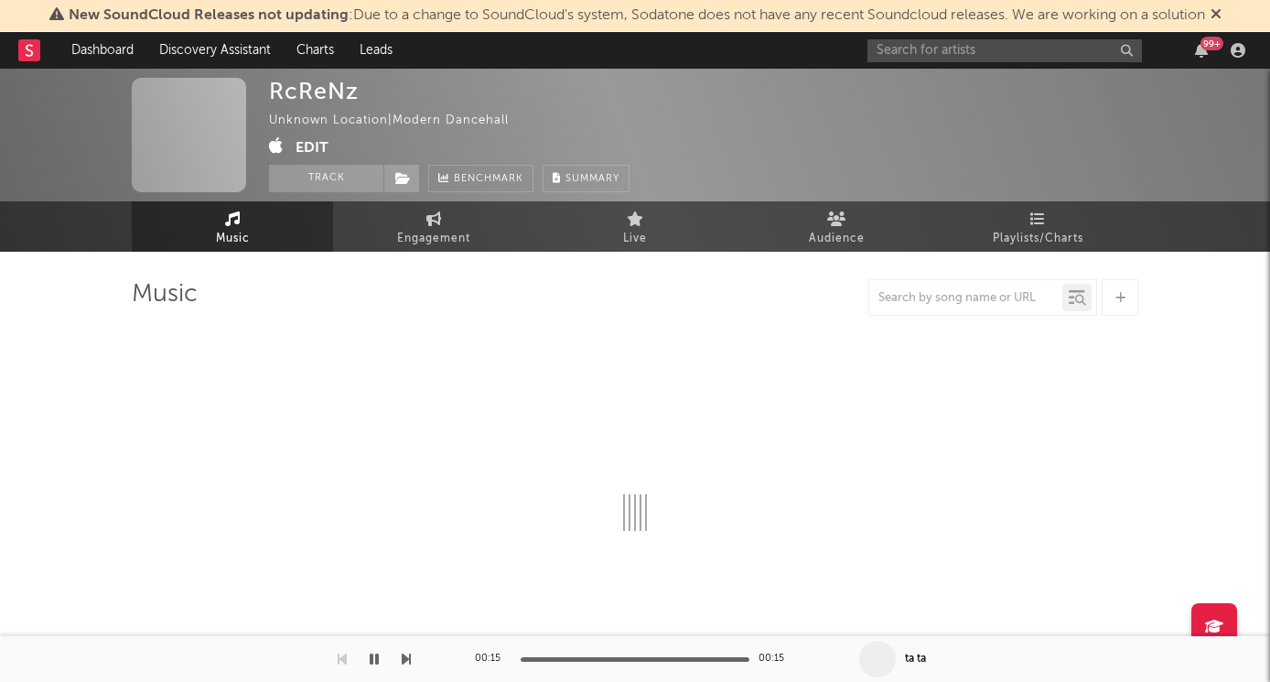
select select "1w"
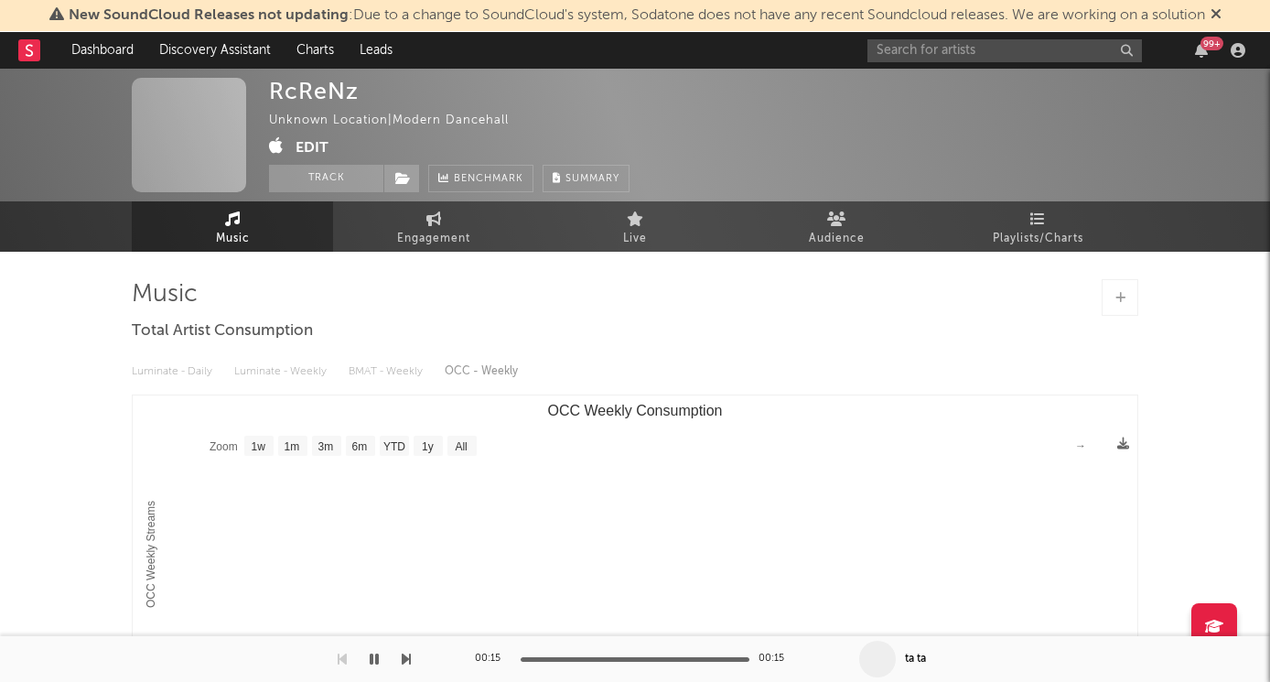
click at [221, 239] on span "Music" at bounding box center [233, 239] width 34 height 22
